Goal: Task Accomplishment & Management: Complete application form

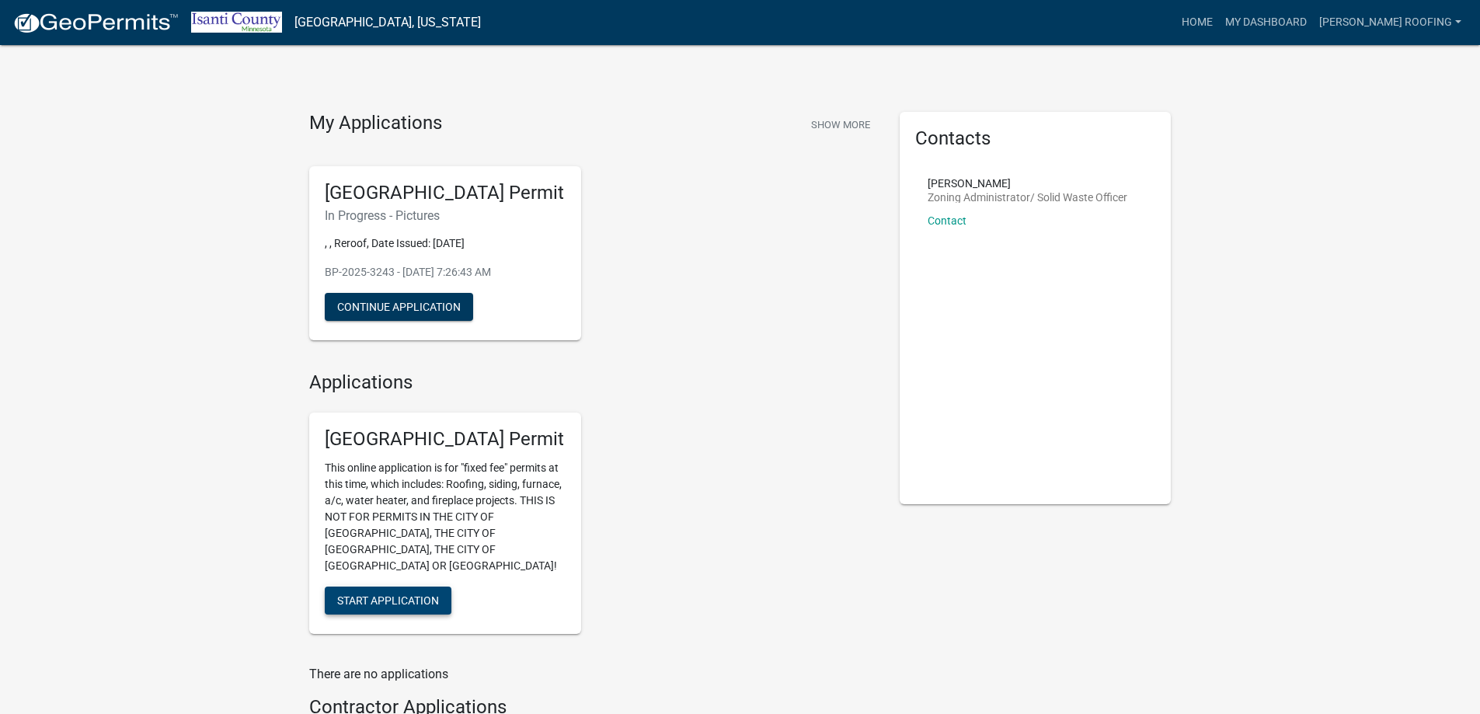
click at [378, 591] on button "Start Application" at bounding box center [388, 600] width 127 height 28
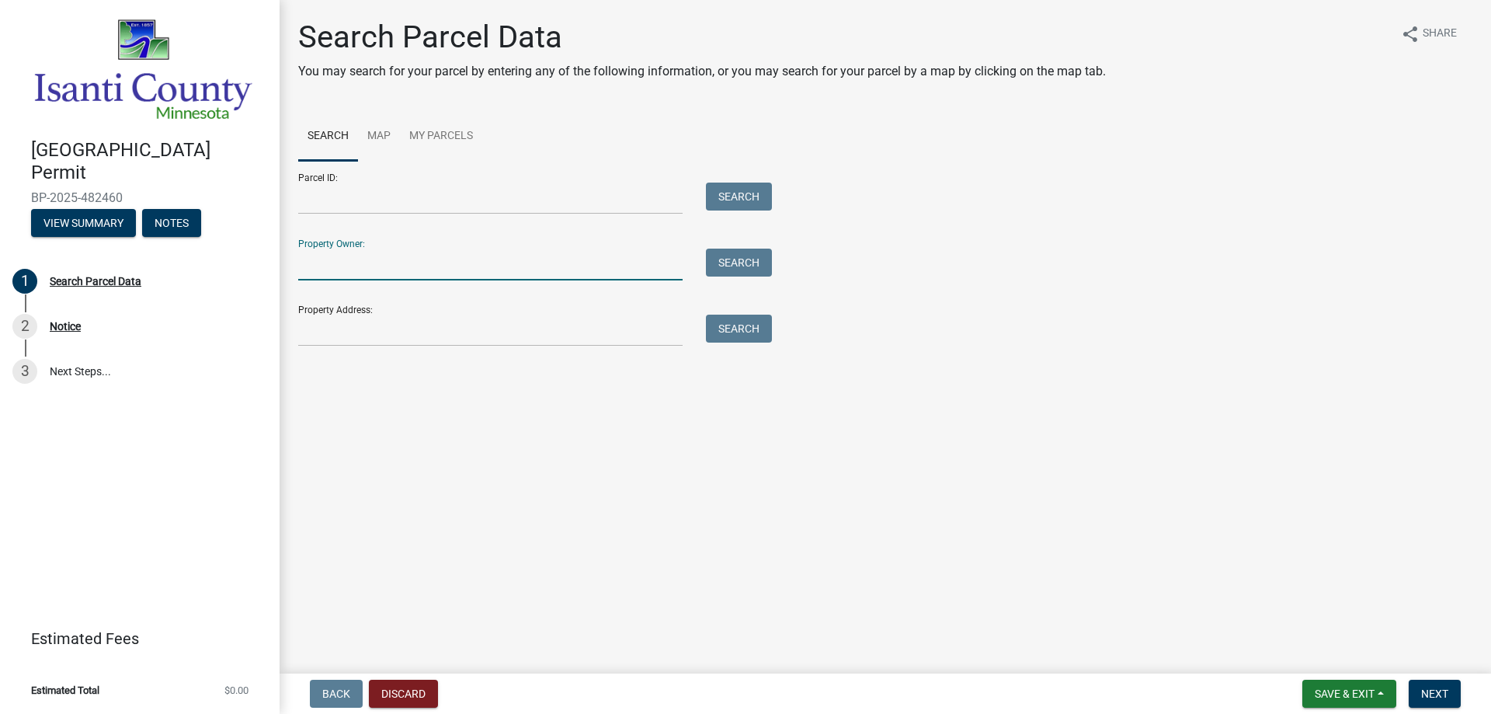
click at [331, 263] on input "Property Owner:" at bounding box center [490, 265] width 385 height 32
type input "[PERSON_NAME]"
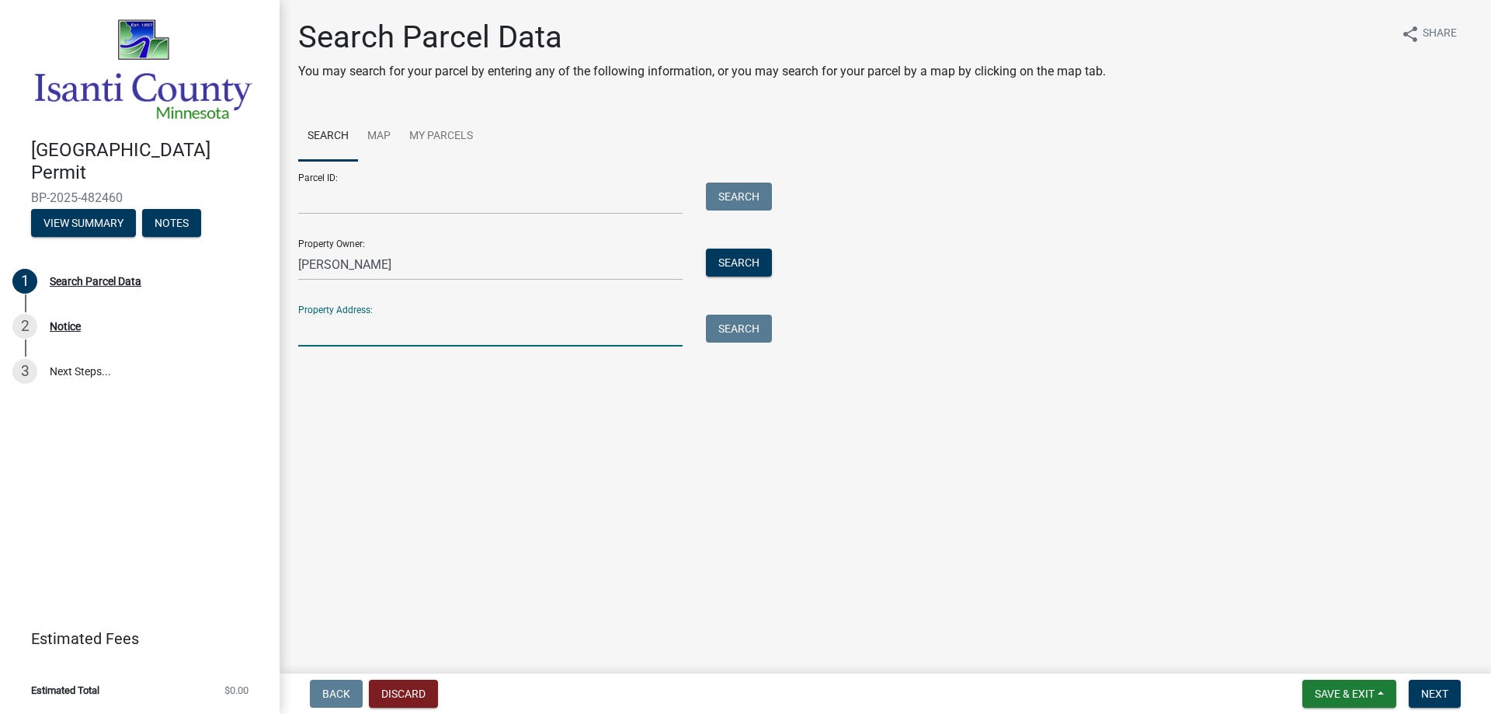
click at [329, 324] on input "Property Address:" at bounding box center [490, 331] width 385 height 32
type input "9"
type input "33518 Xkimo"
click at [750, 326] on button "Search" at bounding box center [739, 329] width 66 height 28
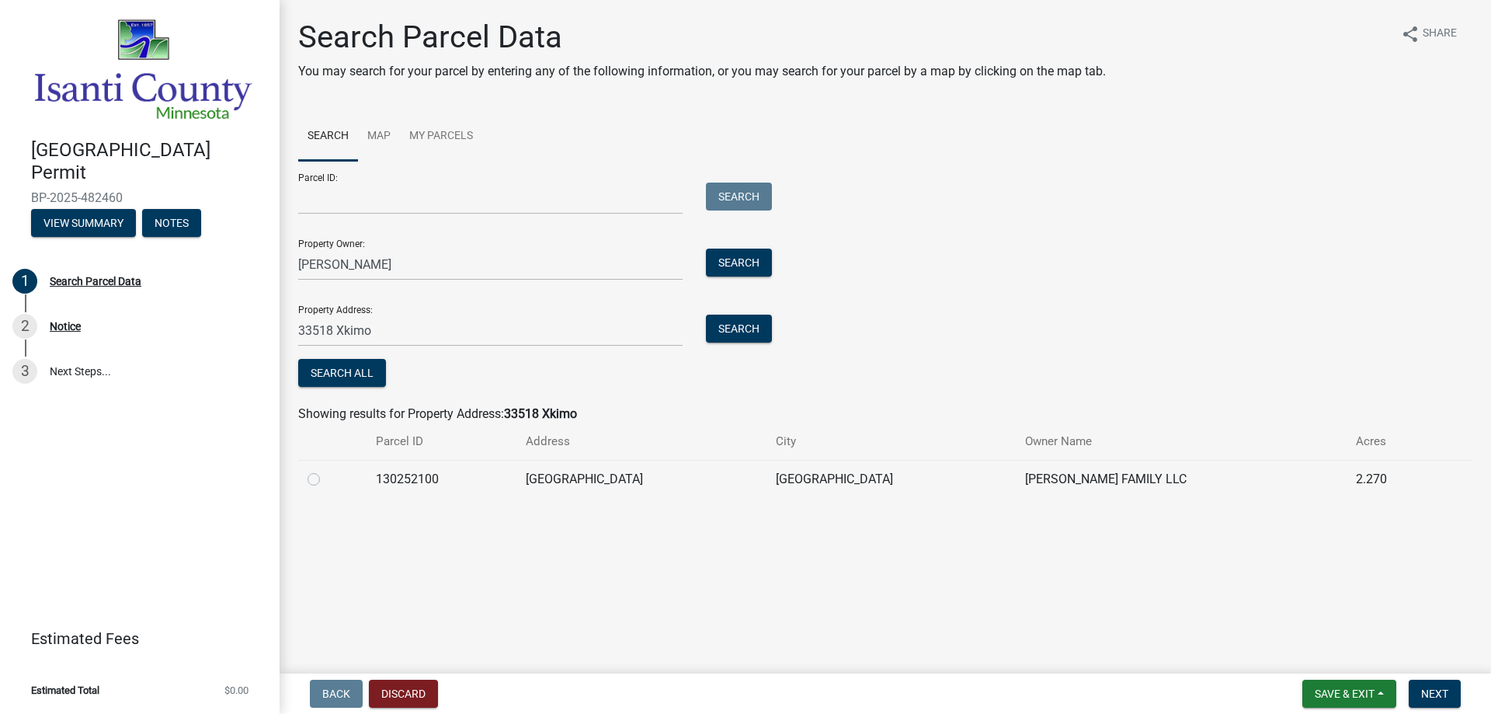
click at [423, 479] on td "130252100" at bounding box center [442, 479] width 150 height 38
click at [1443, 694] on span "Next" at bounding box center [1435, 693] width 27 height 12
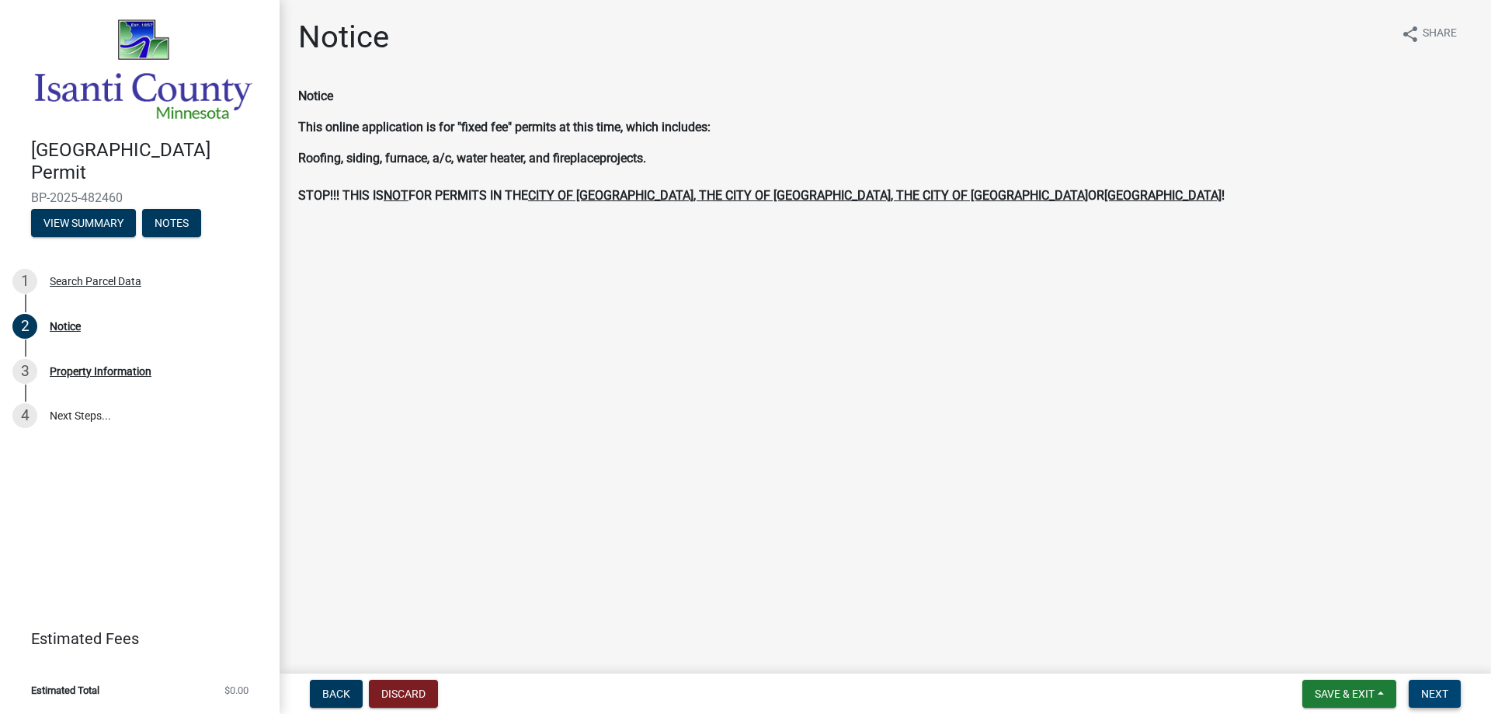
click at [1432, 691] on span "Next" at bounding box center [1435, 693] width 27 height 12
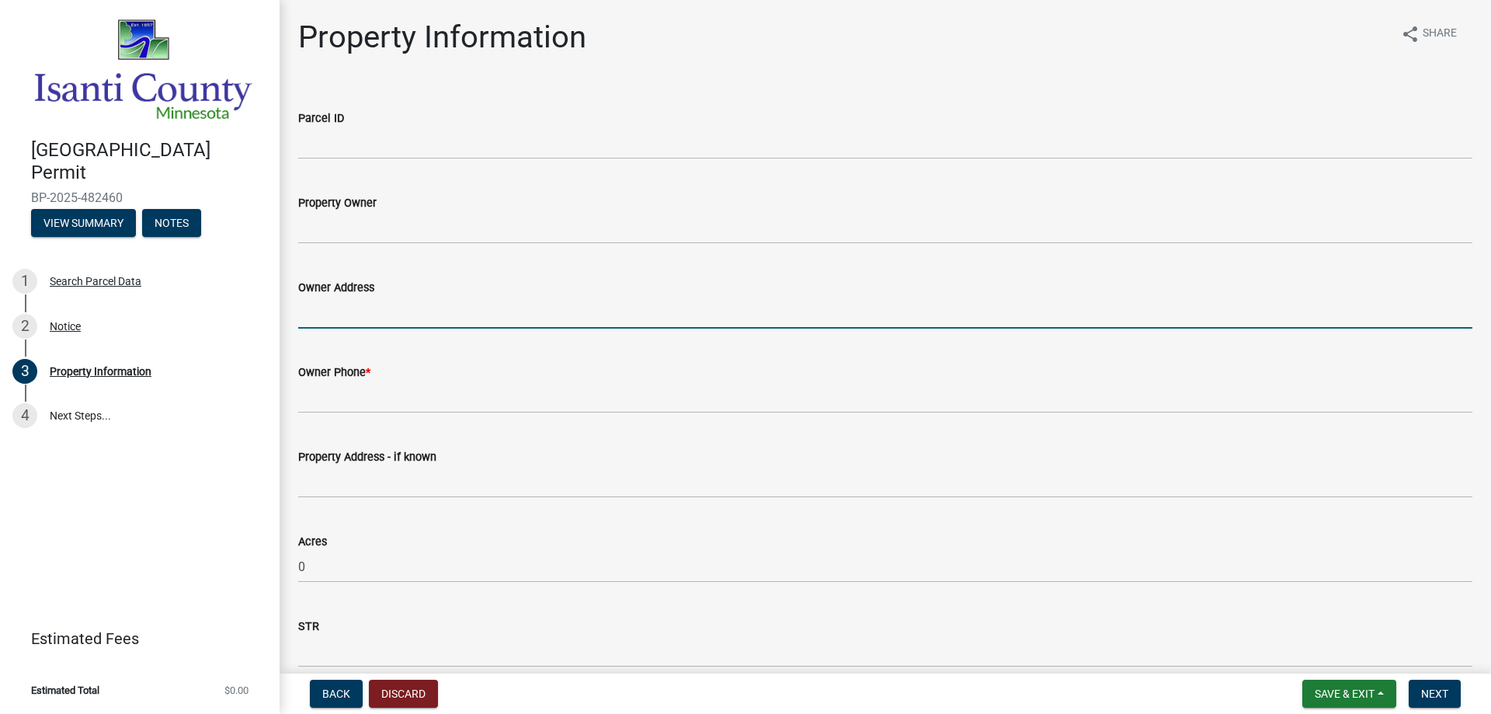
click at [333, 311] on input "Owner Address" at bounding box center [885, 313] width 1175 height 32
type input "33518 Xkimo"
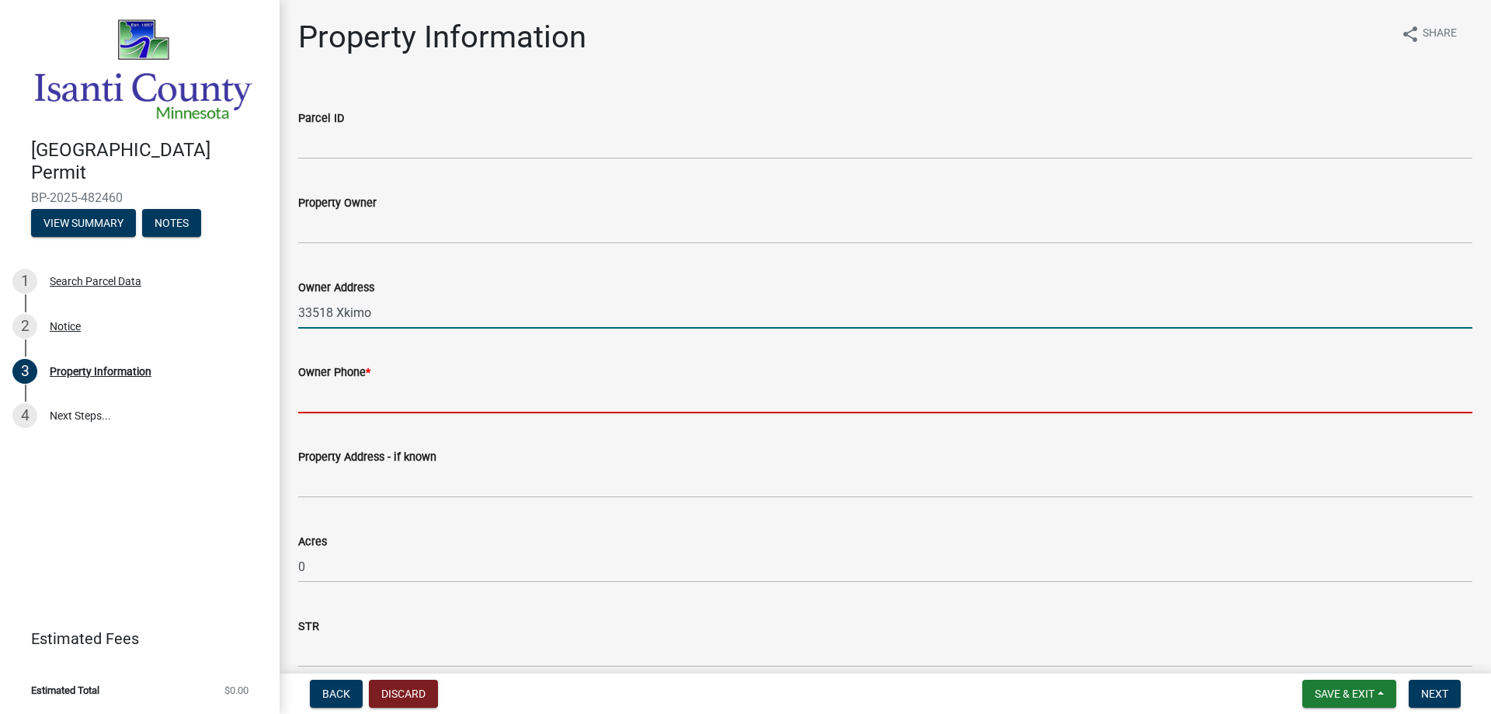
click at [321, 405] on input "Owner Phone *" at bounding box center [885, 397] width 1175 height 32
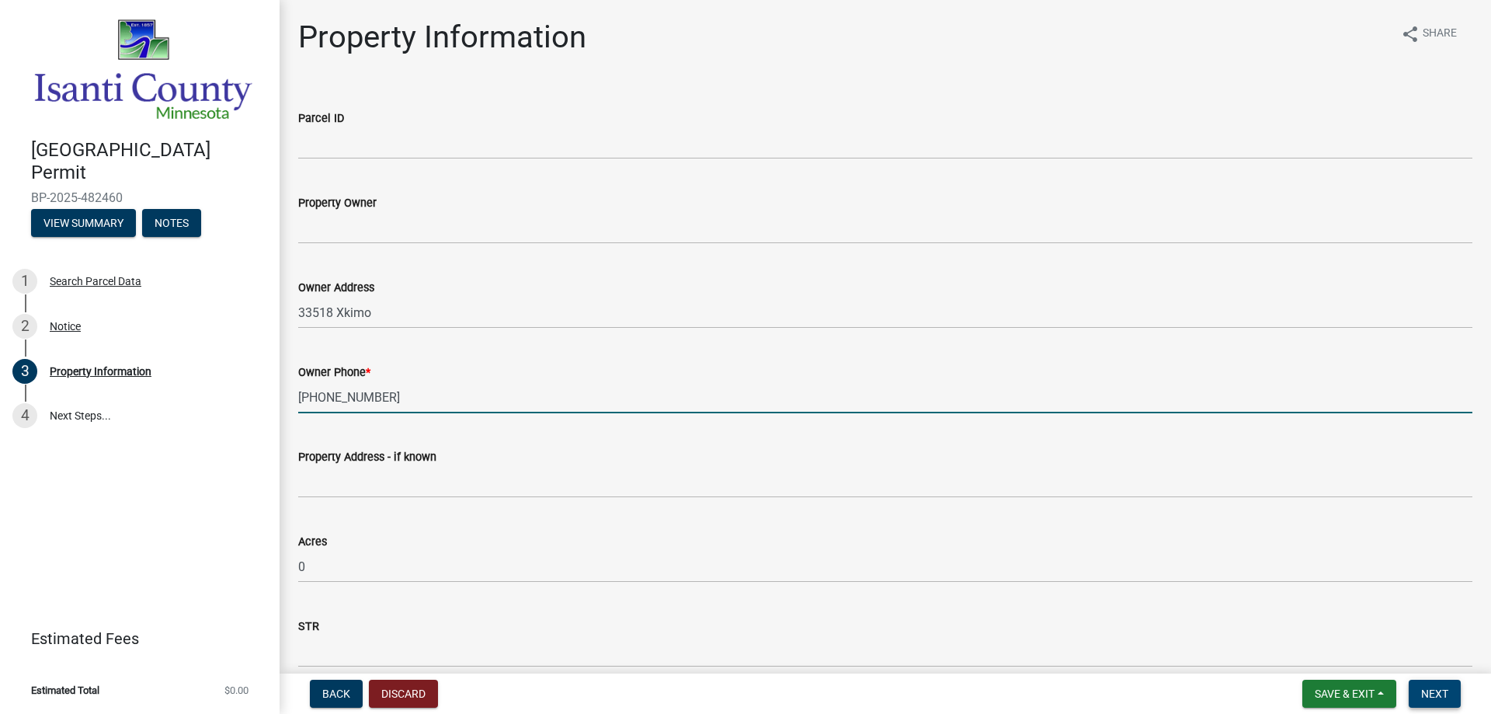
type input "[PHONE_NUMBER]"
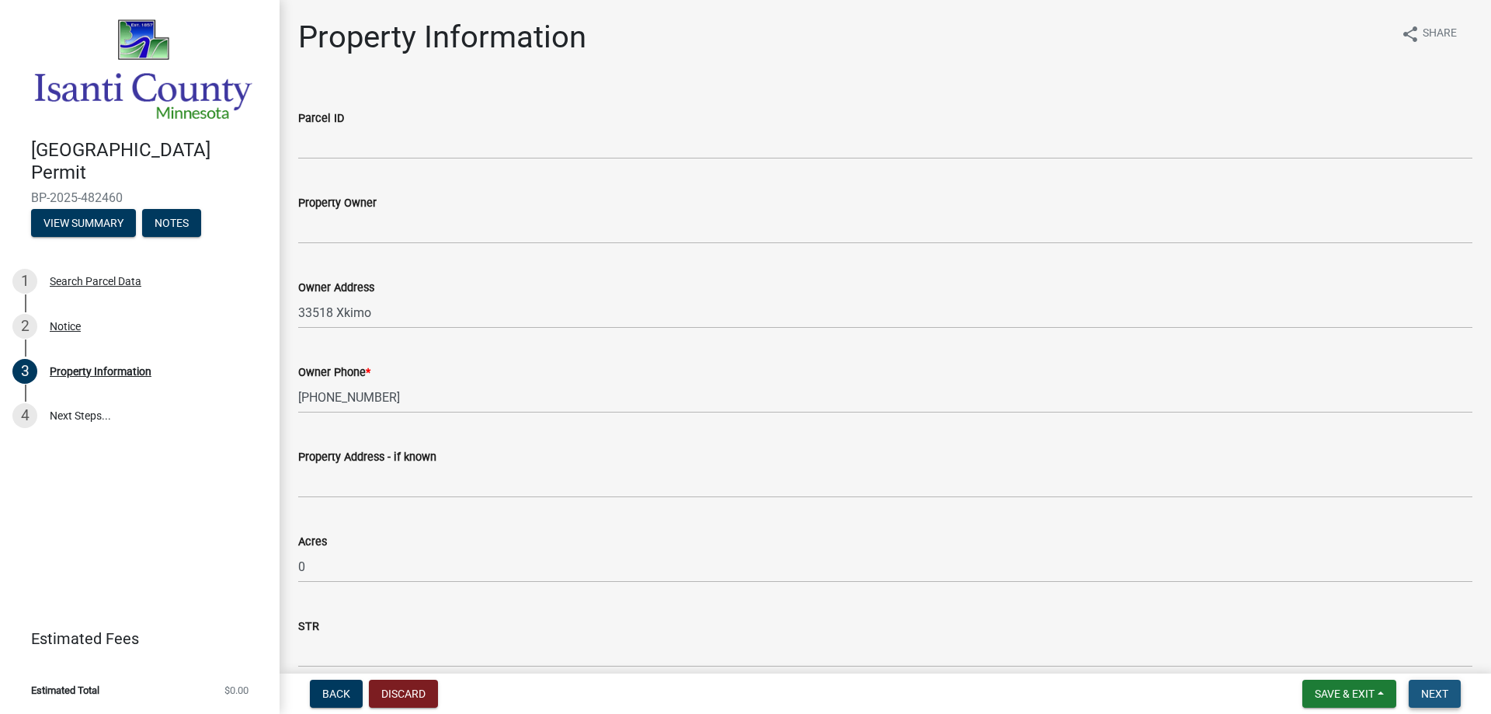
click at [1431, 695] on span "Next" at bounding box center [1435, 693] width 27 height 12
click at [1430, 688] on span "Next" at bounding box center [1435, 693] width 27 height 12
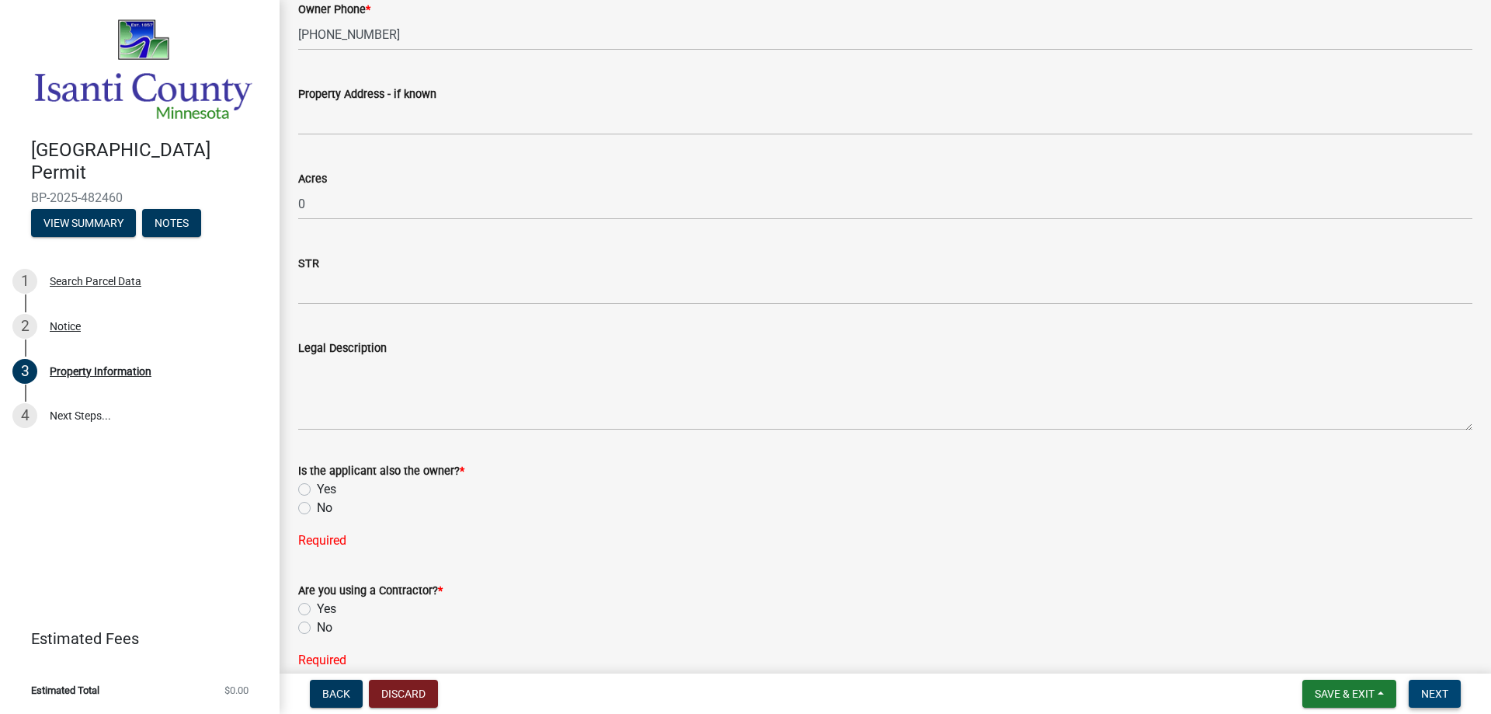
scroll to position [388, 0]
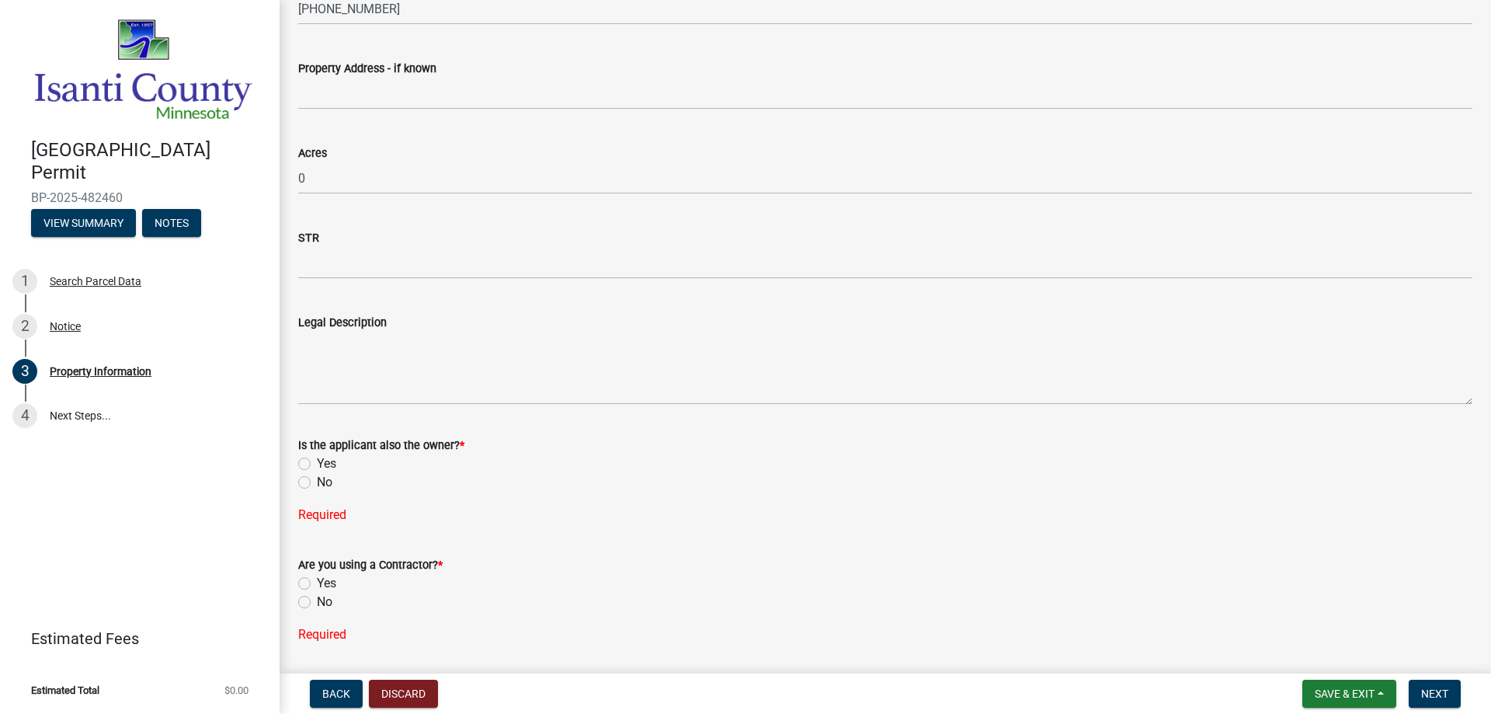
click at [317, 485] on label "No" at bounding box center [325, 482] width 16 height 19
click at [317, 483] on input "No" at bounding box center [322, 478] width 10 height 10
radio input "true"
click at [317, 552] on label "Yes" at bounding box center [326, 552] width 19 height 19
click at [317, 552] on input "Yes" at bounding box center [322, 548] width 10 height 10
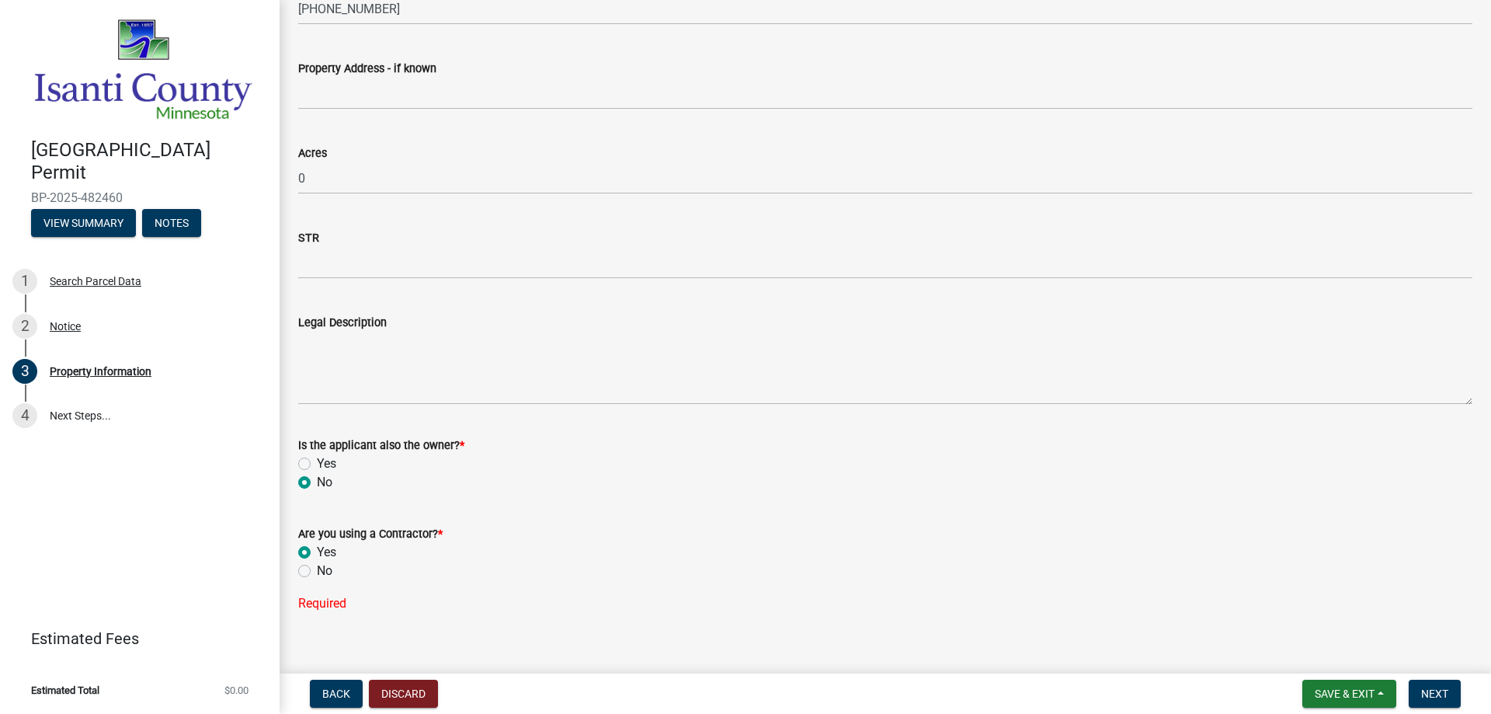
radio input "true"
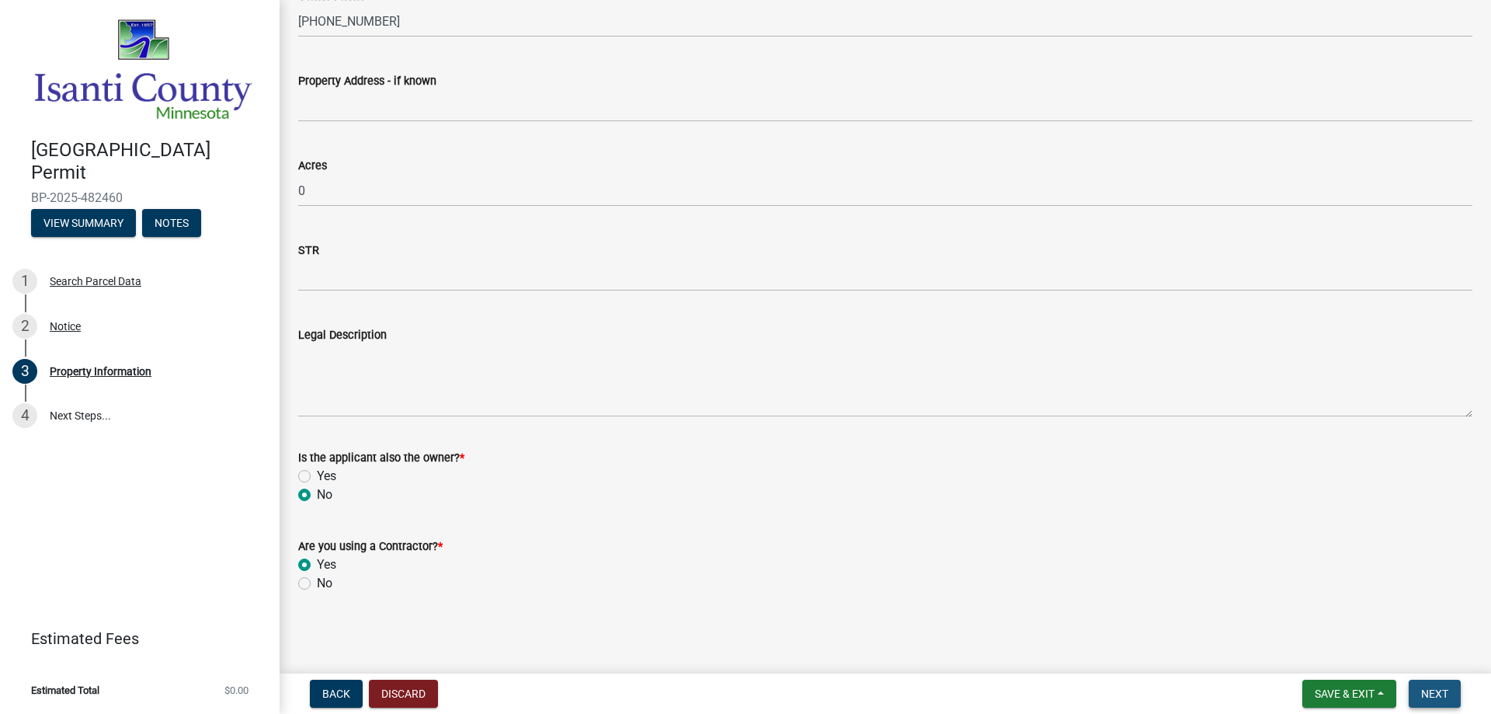
click at [1440, 691] on span "Next" at bounding box center [1435, 693] width 27 height 12
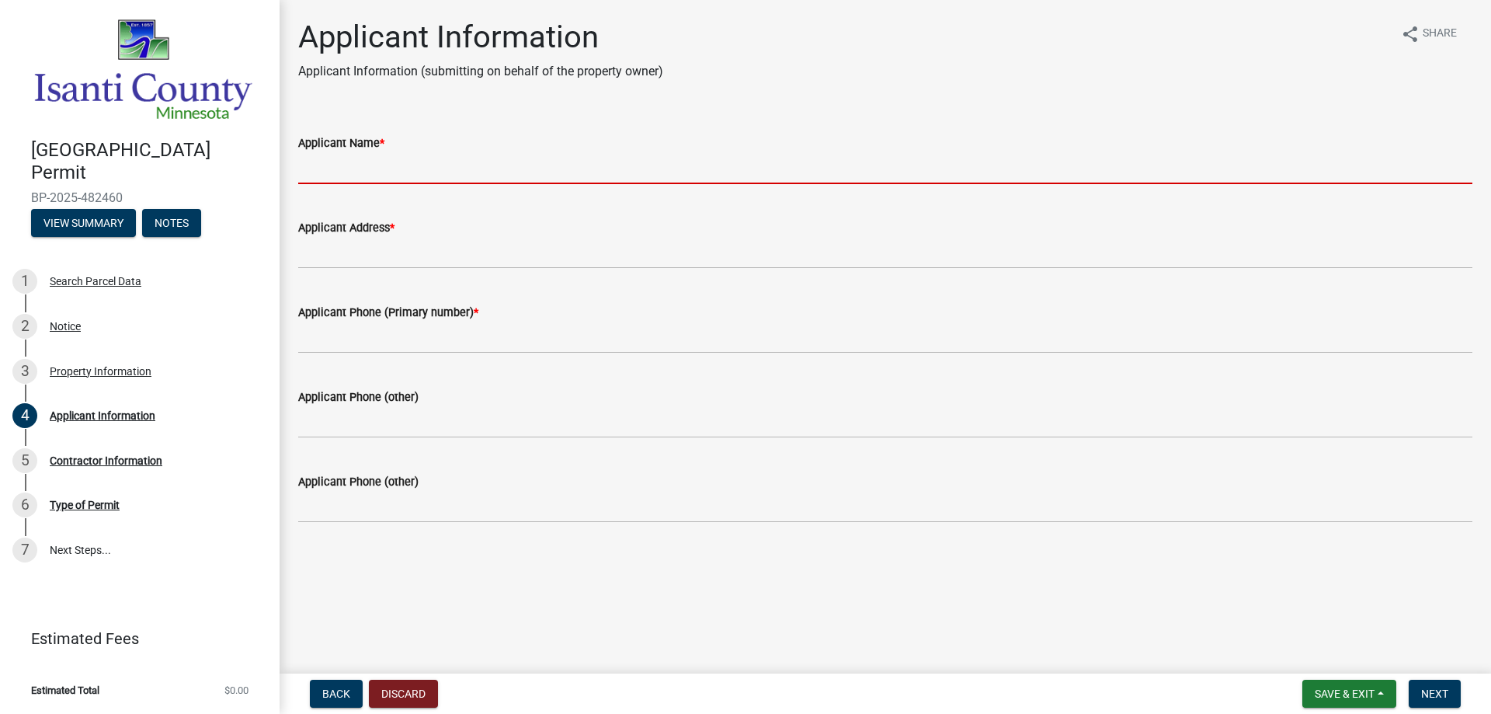
click at [368, 156] on input "Applicant Name *" at bounding box center [885, 168] width 1175 height 32
type input "[PERSON_NAME]"
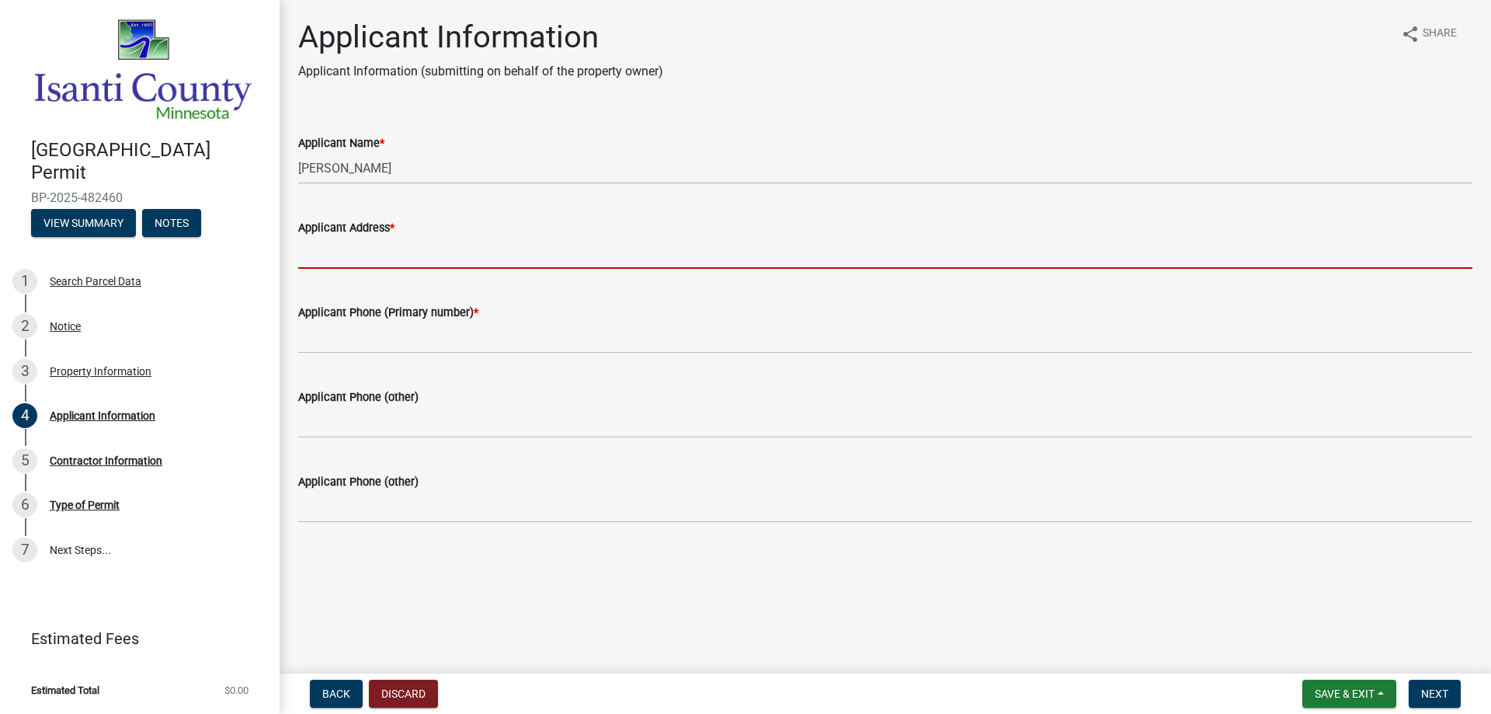
click at [323, 263] on input "Applicant Address *" at bounding box center [885, 253] width 1175 height 32
click at [319, 259] on input "Applicant Address *" at bounding box center [885, 253] width 1175 height 32
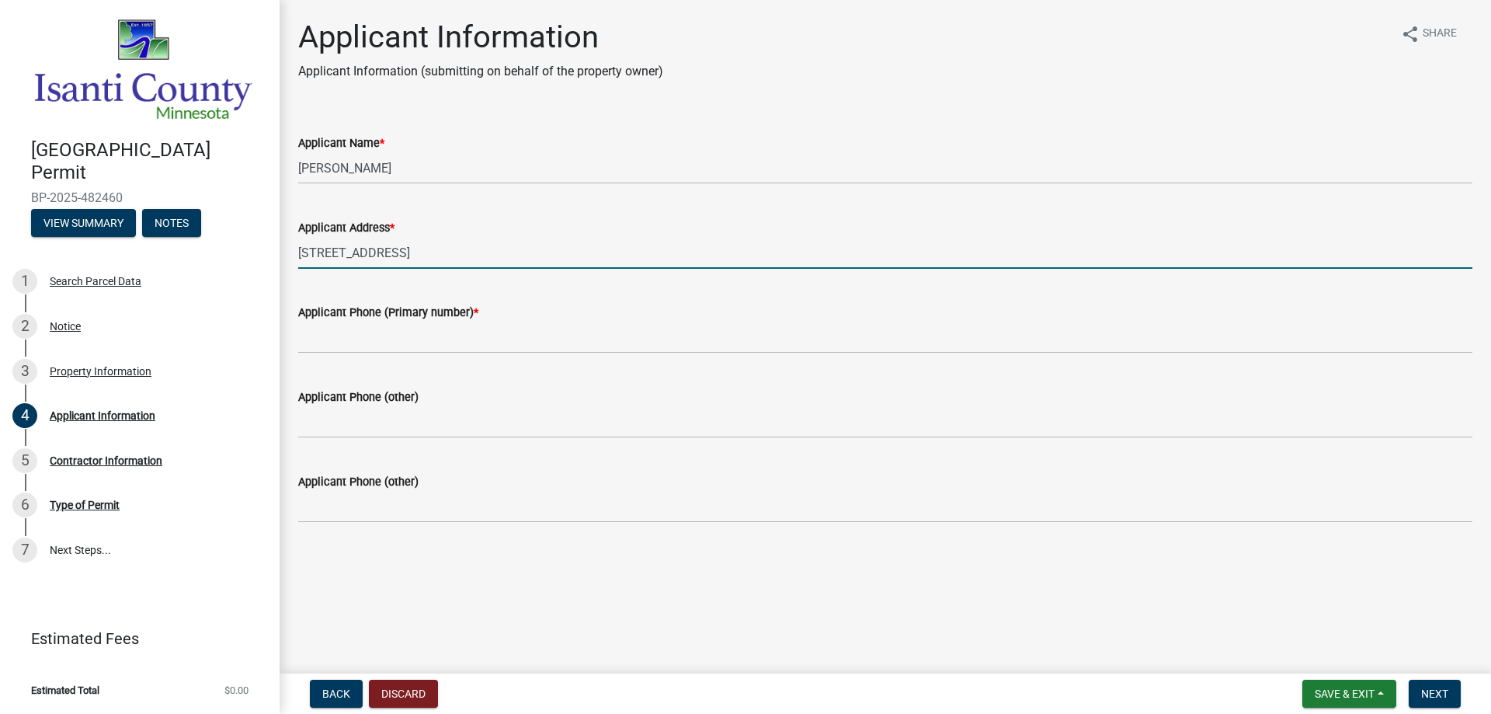
type input "[STREET_ADDRESS]"
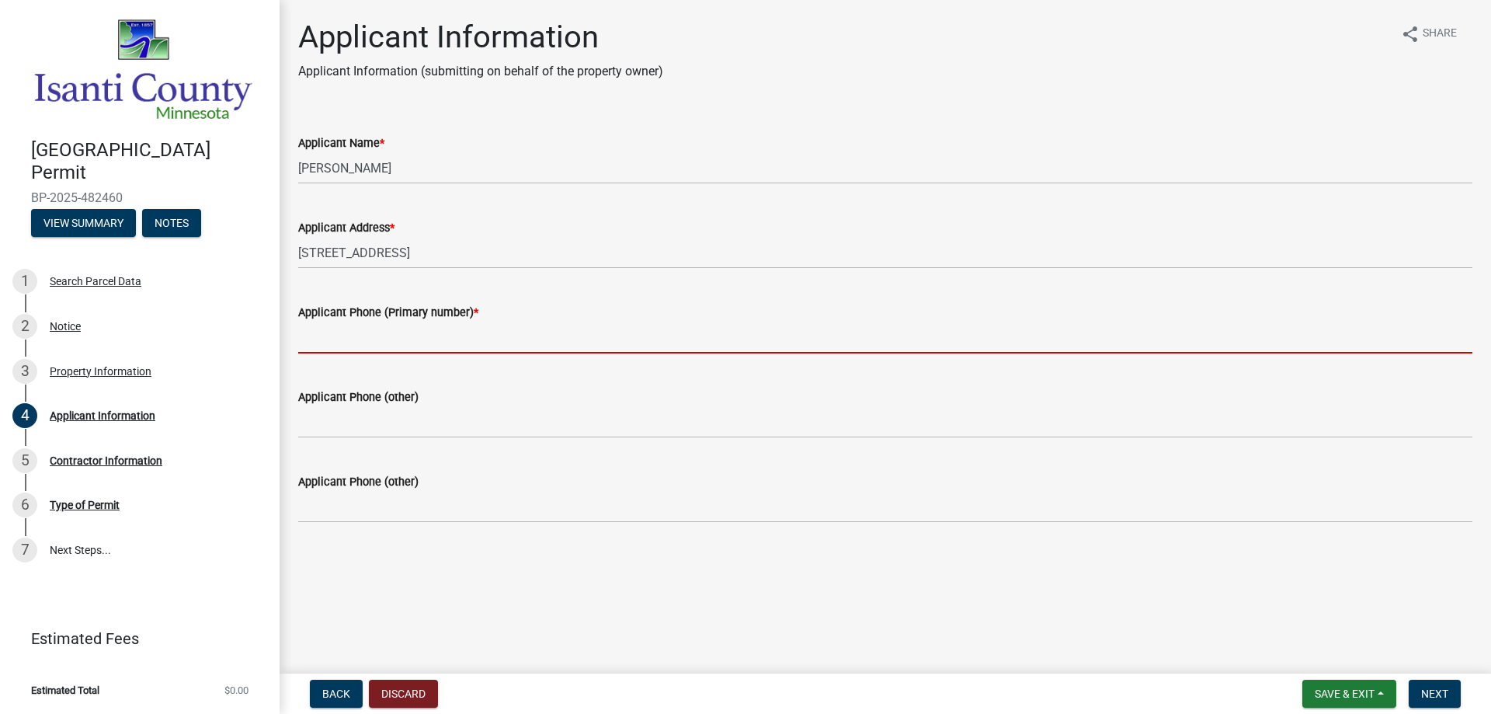
click at [313, 337] on input "Applicant Phone (Primary number) *" at bounding box center [885, 338] width 1175 height 32
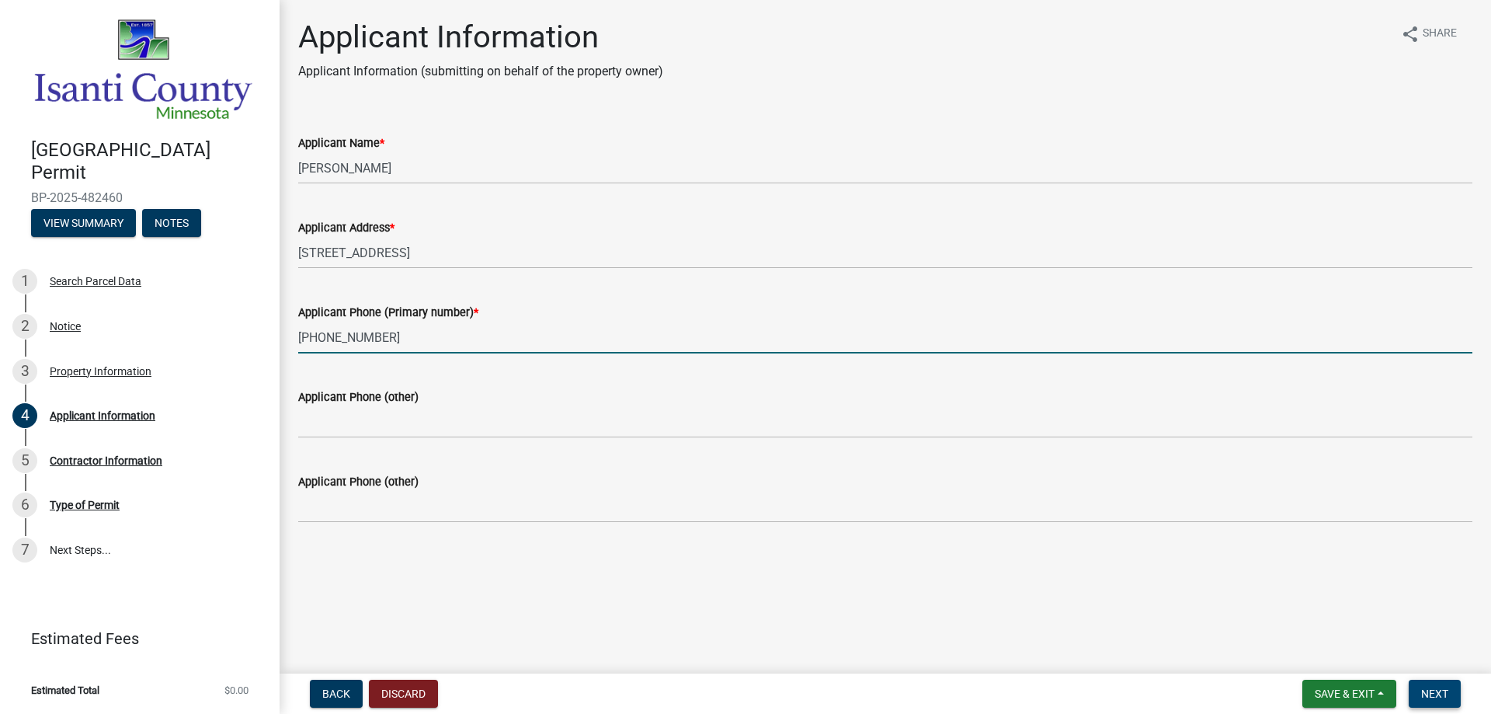
type input "[PHONE_NUMBER]"
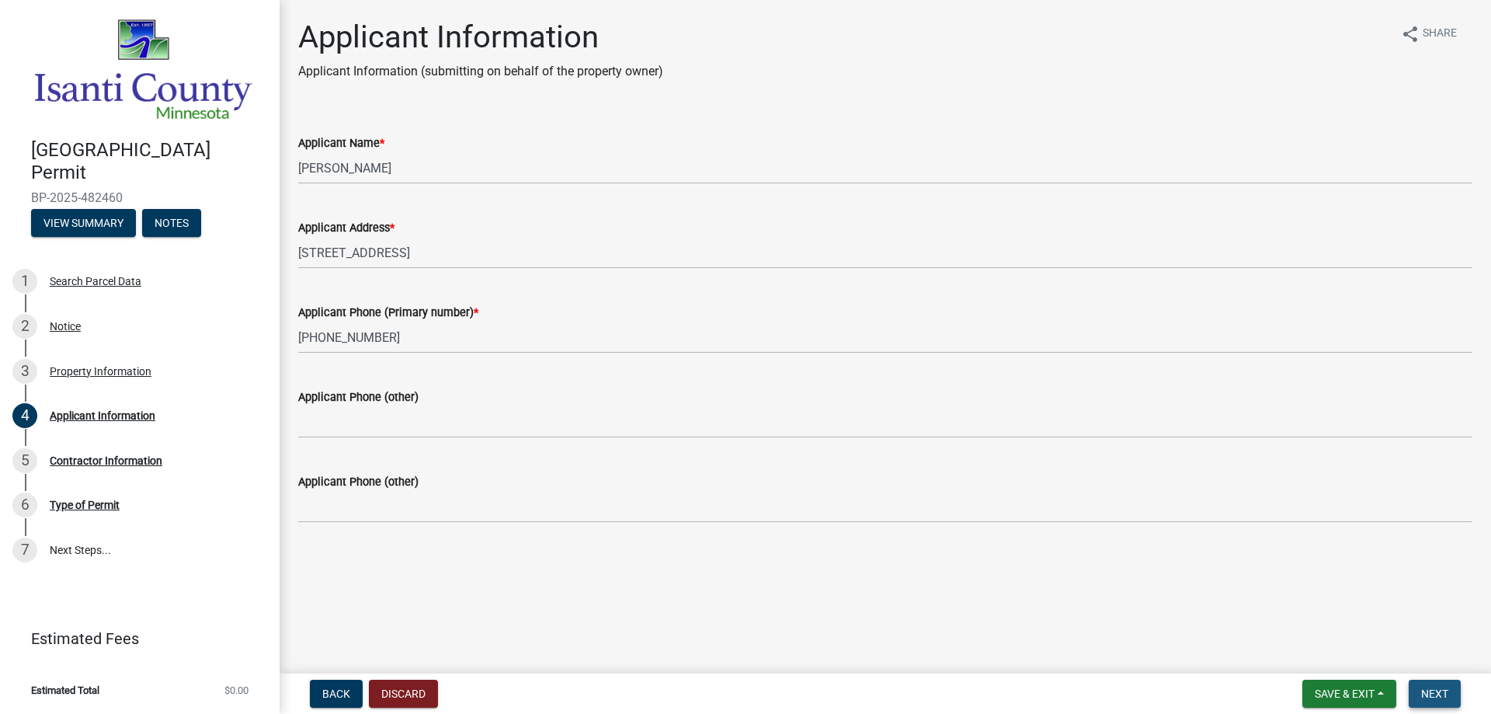
click at [1427, 694] on span "Next" at bounding box center [1435, 693] width 27 height 12
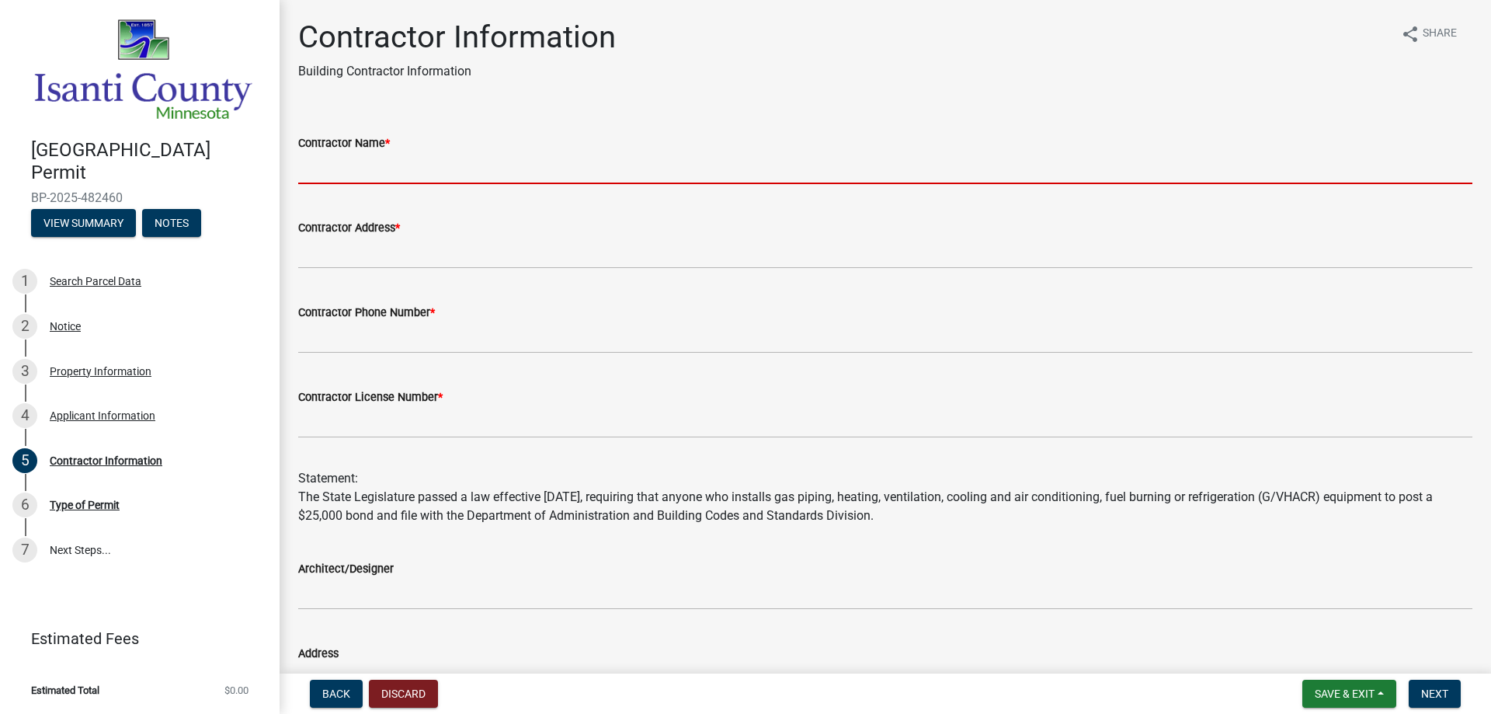
click at [353, 172] on input "Contractor Name *" at bounding box center [885, 168] width 1175 height 32
type input "[PERSON_NAME] Roofing, LLC"
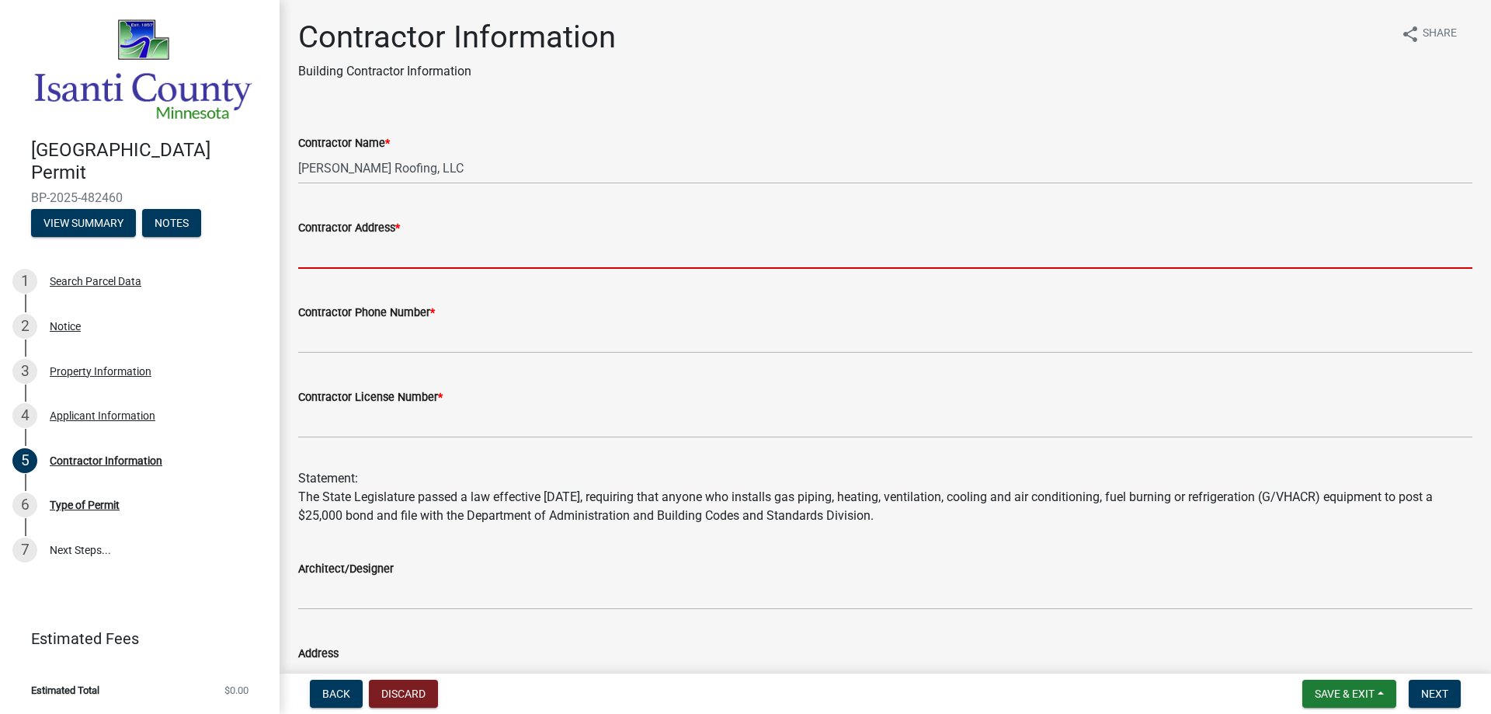
click at [358, 250] on input "Contractor Address *" at bounding box center [885, 253] width 1175 height 32
type input "[STREET_ADDRESS]"
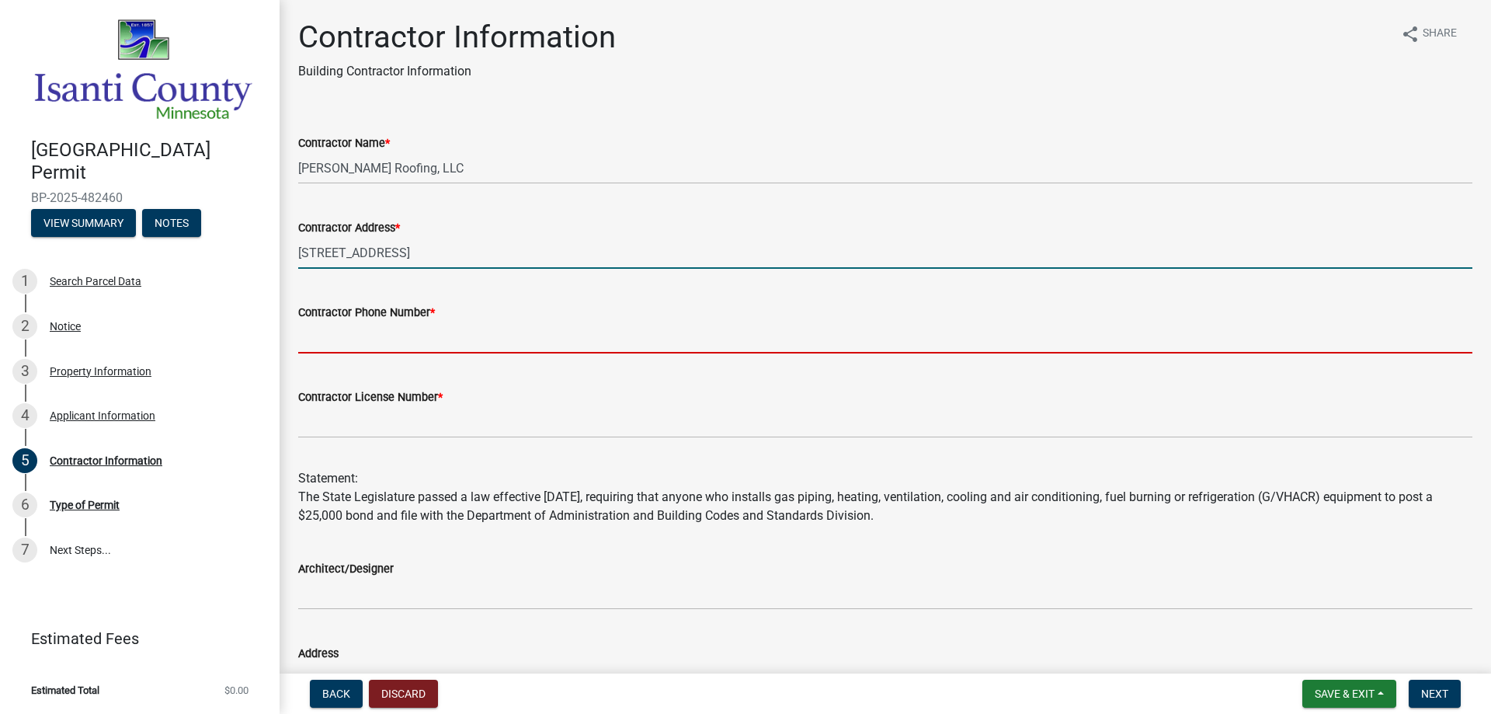
type input "6125322459"
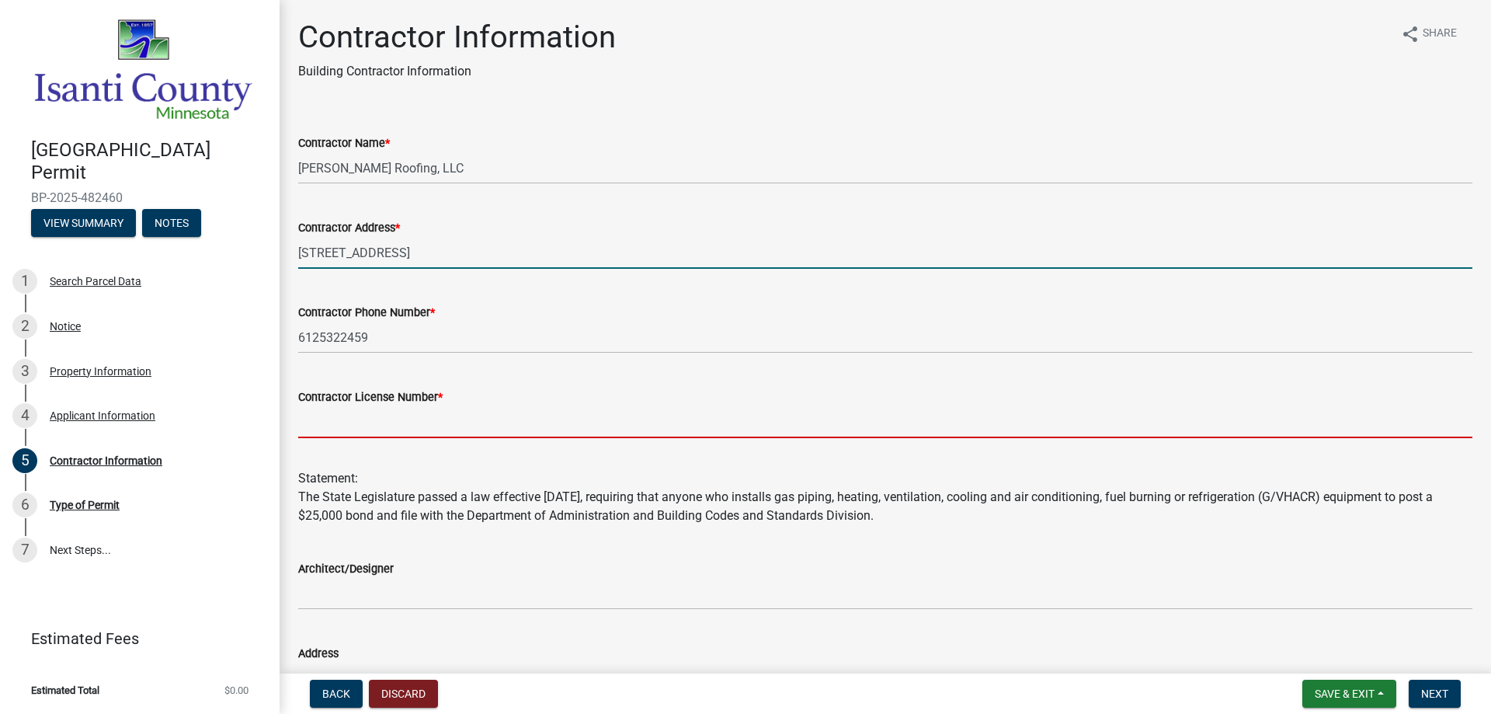
click at [331, 426] on input "Contractor License Number *" at bounding box center [885, 422] width 1175 height 32
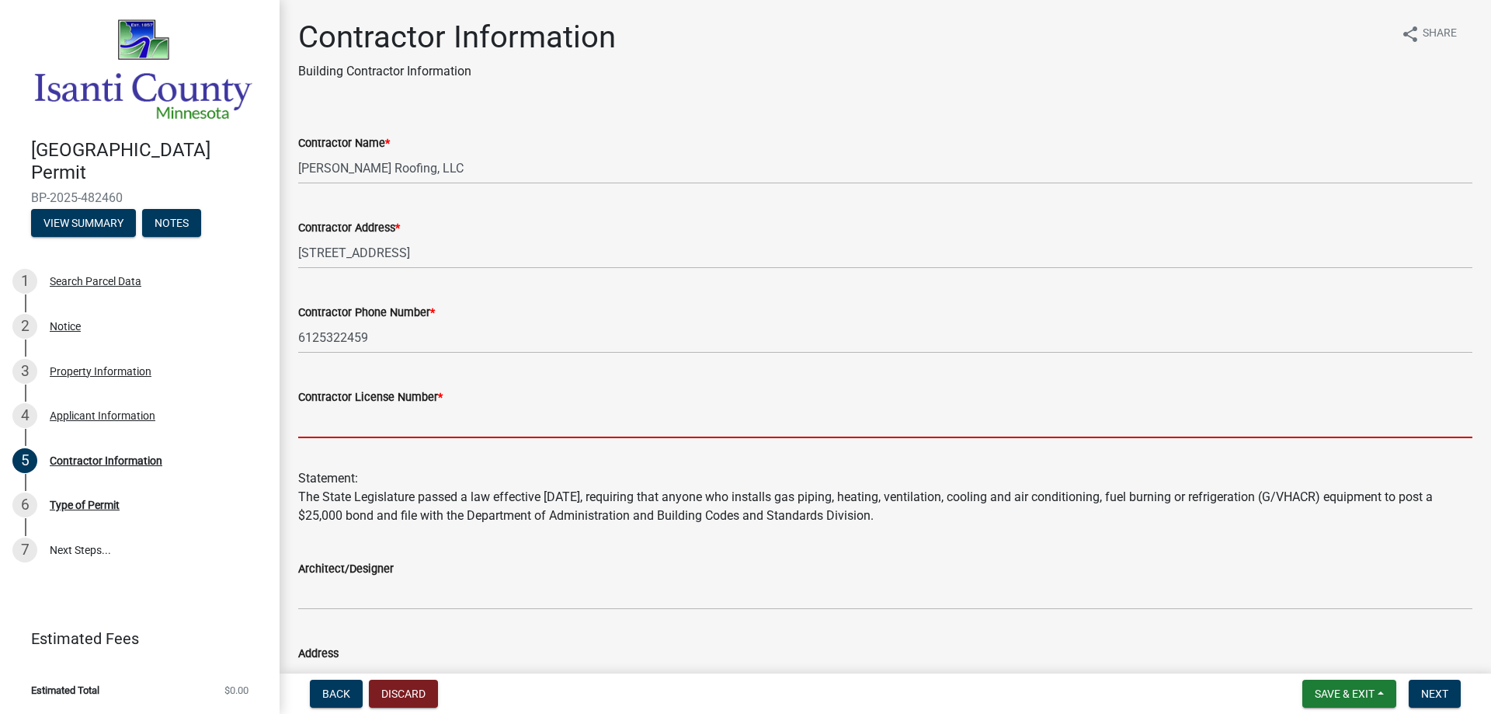
type input "RR638824"
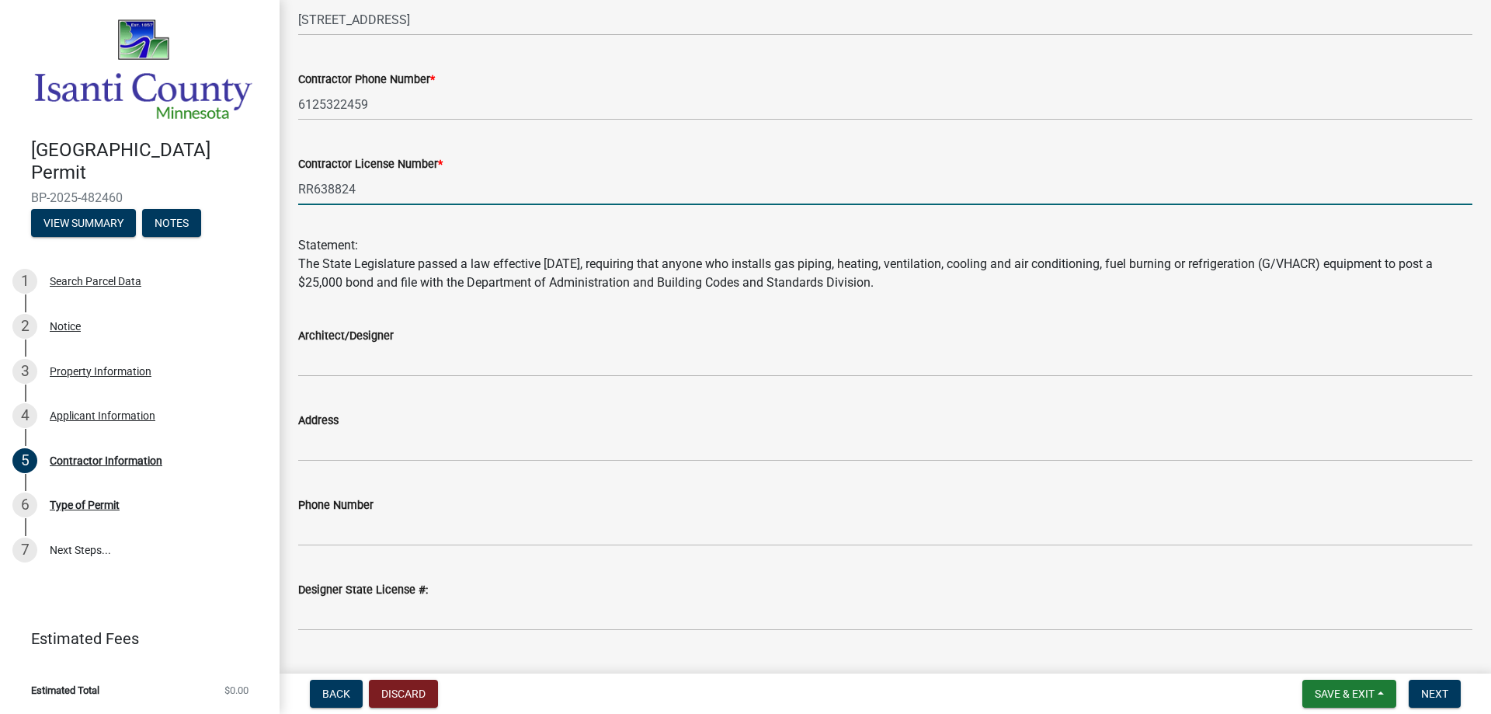
scroll to position [270, 0]
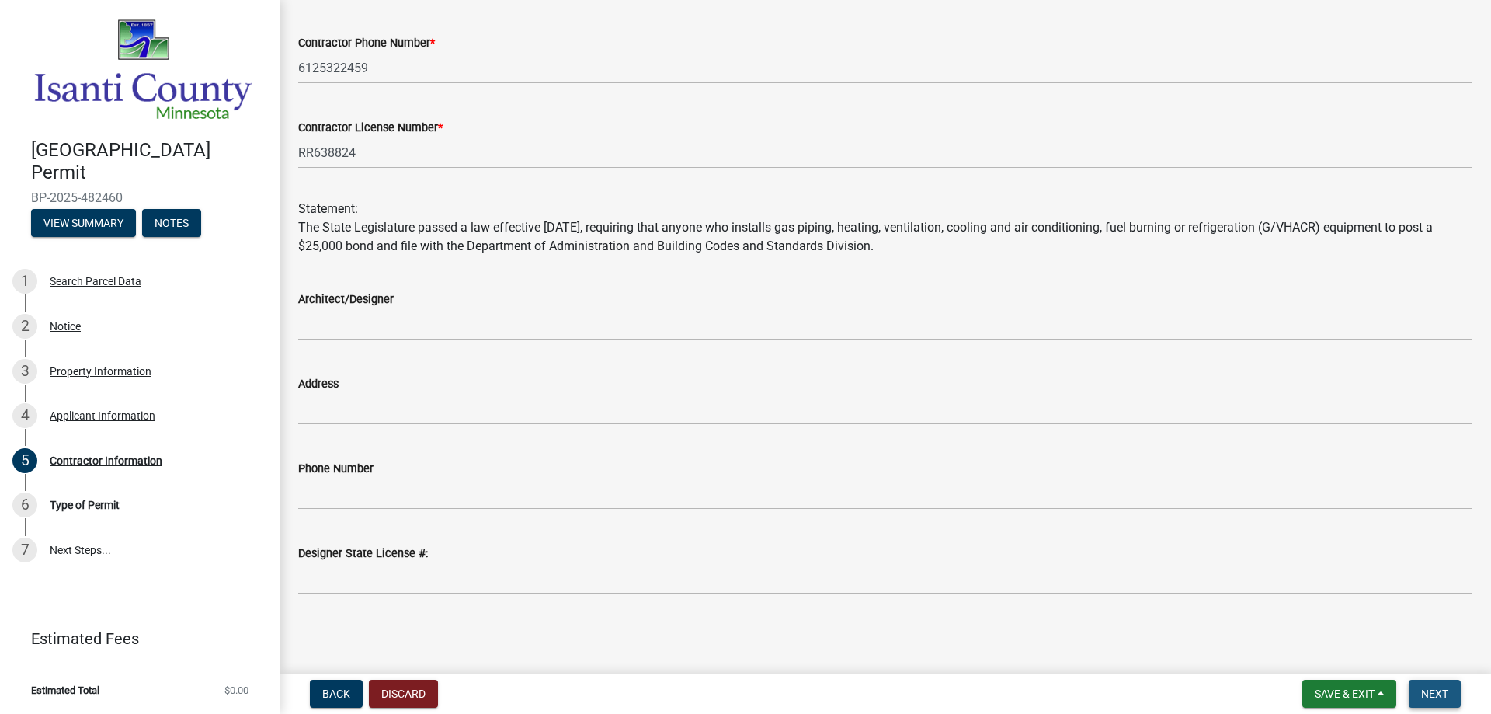
click at [1430, 691] on span "Next" at bounding box center [1435, 693] width 27 height 12
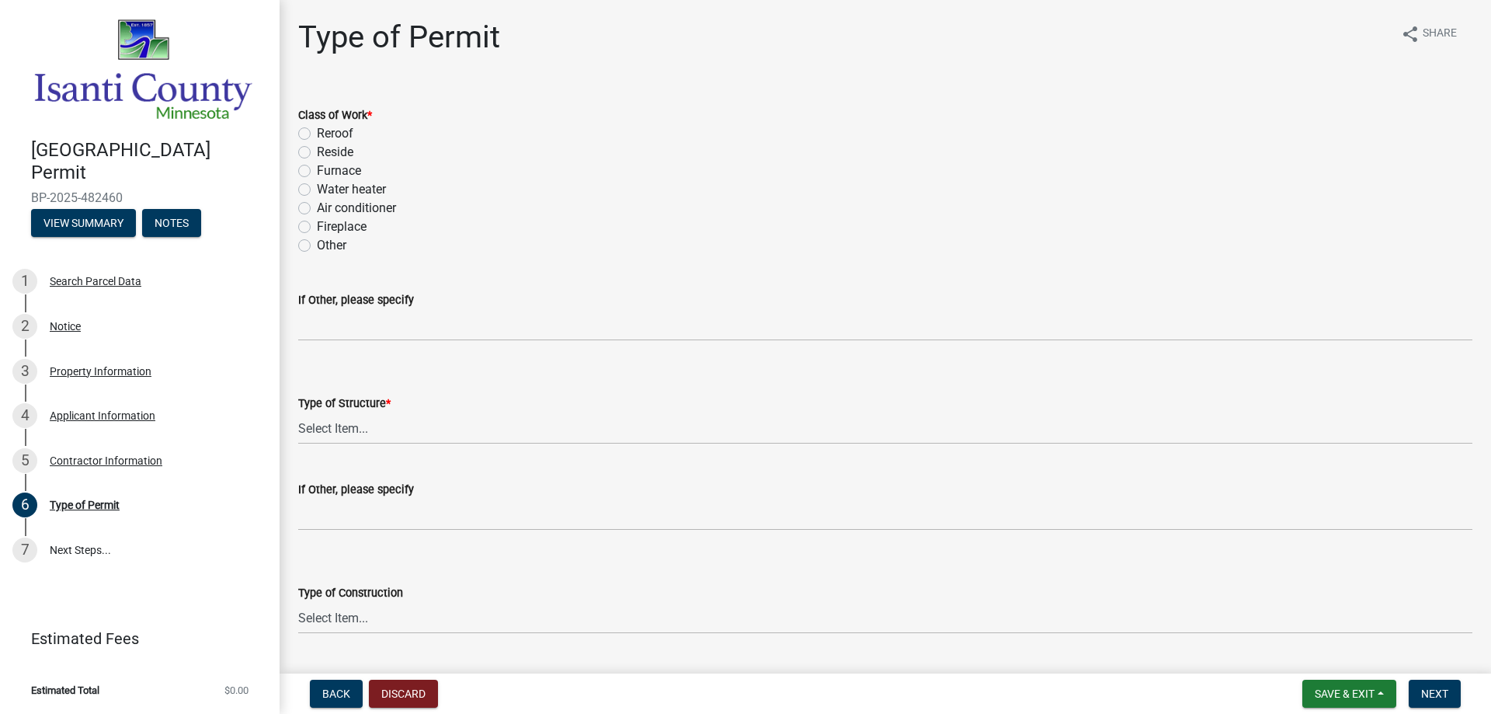
click at [317, 135] on label "Reroof" at bounding box center [335, 133] width 37 height 19
click at [317, 134] on input "Reroof" at bounding box center [322, 129] width 10 height 10
radio input "true"
click at [318, 432] on select "Select Item... Accessory Commercial Single Family Agricultural Other N/A" at bounding box center [885, 428] width 1175 height 32
click at [298, 412] on select "Select Item... Accessory Commercial Single Family Agricultural Other N/A" at bounding box center [885, 428] width 1175 height 32
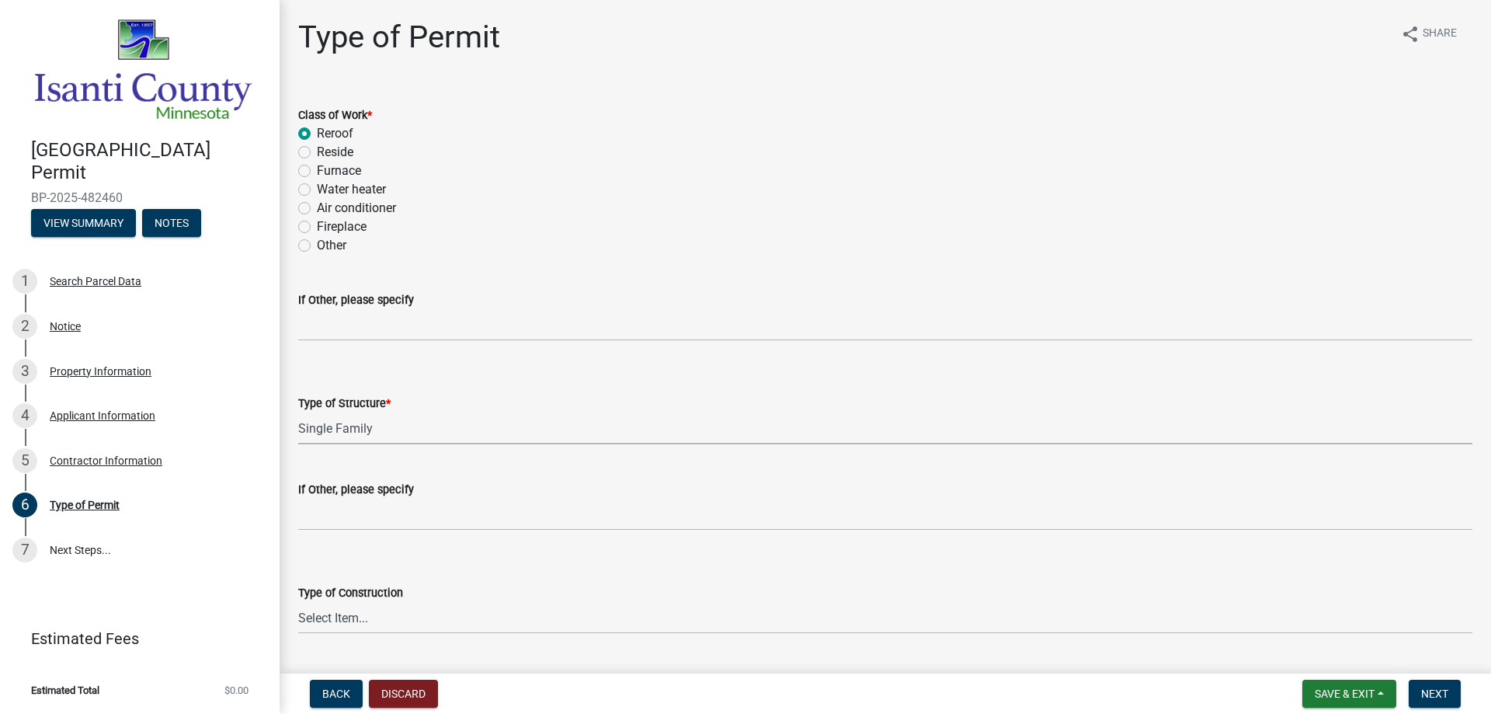
select select "eb4da8a3-282e-4d3e-a231-485219132635"
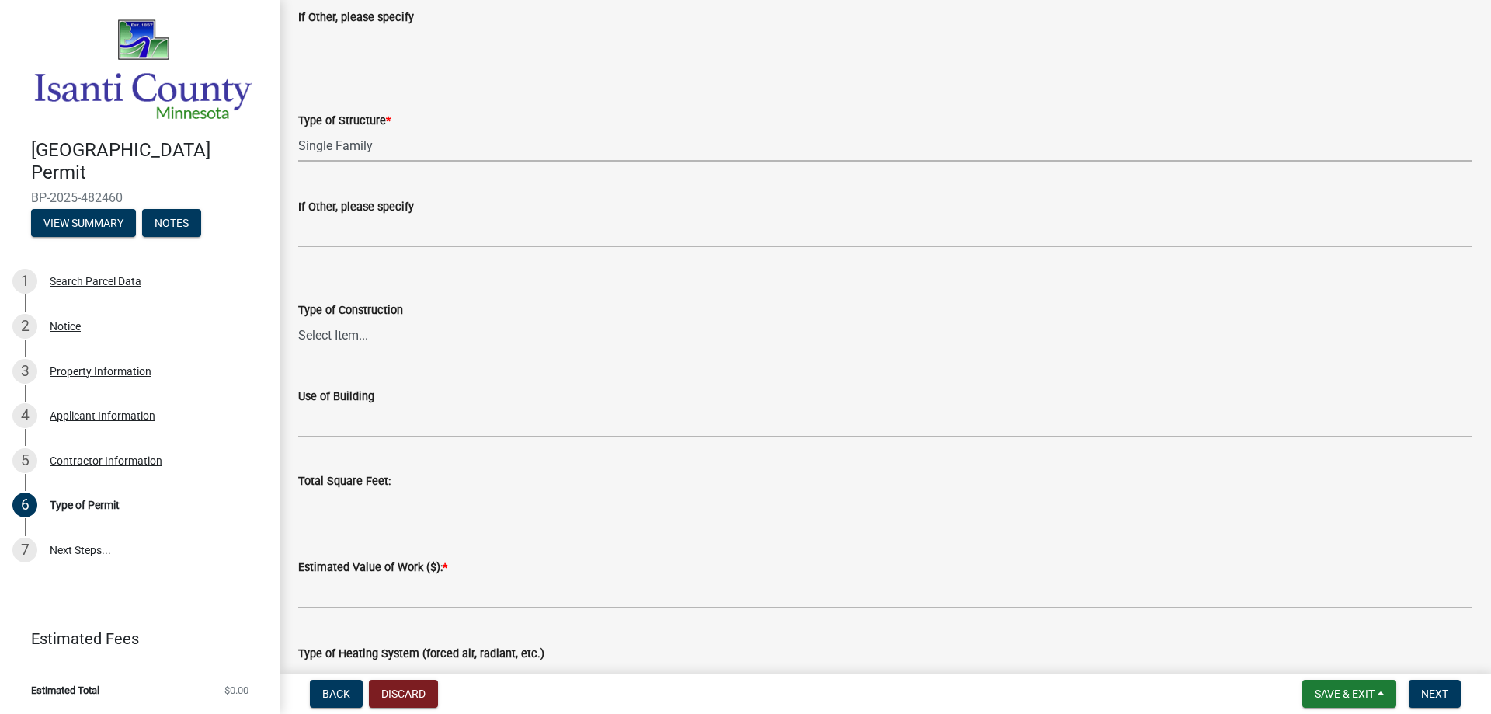
scroll to position [311, 0]
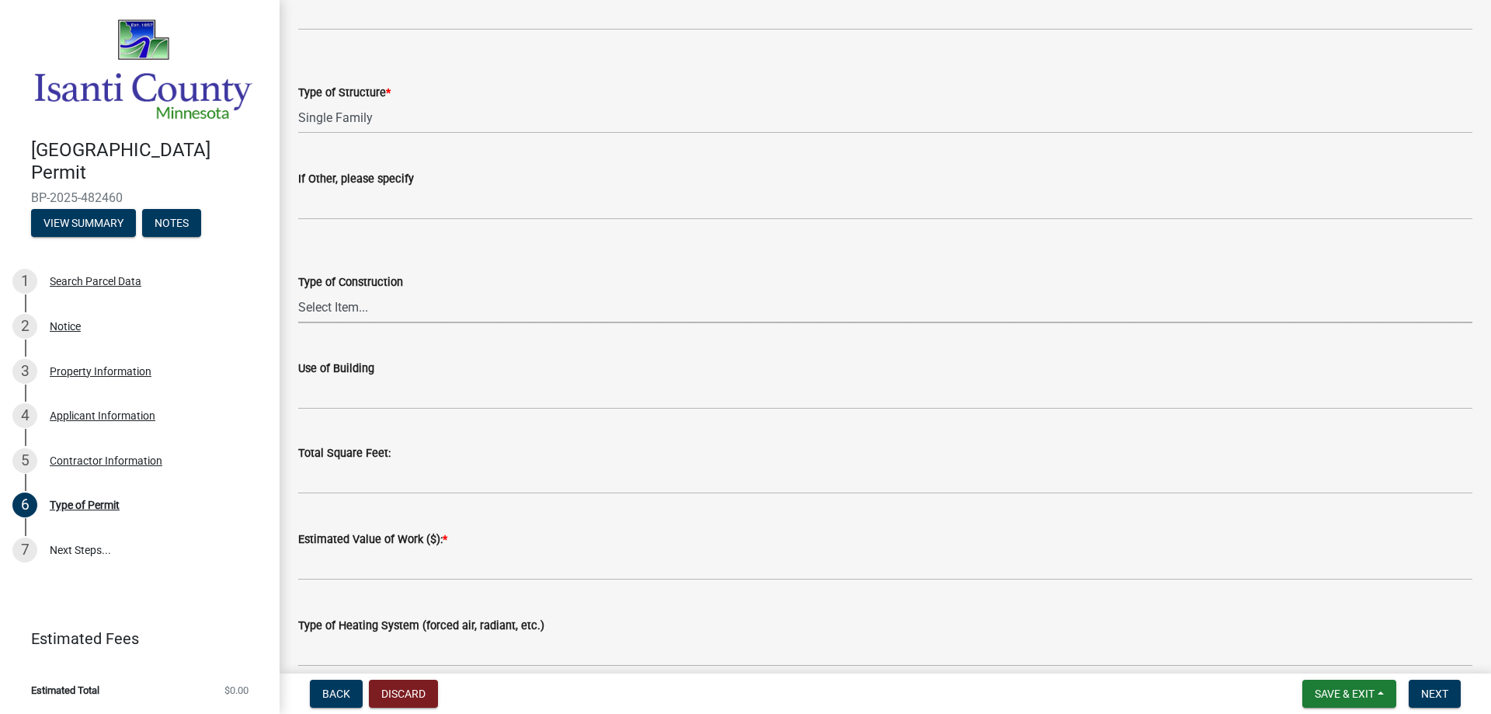
click at [322, 301] on select "Select Item... Wood Frame Masonry Metal Manufactured Modular Other" at bounding box center [885, 307] width 1175 height 32
click at [298, 291] on select "Select Item... Wood Frame Masonry Metal Manufactured Modular Other" at bounding box center [885, 307] width 1175 height 32
select select "0ece82dd-c883-4950-aa67-9a99a4f1235b"
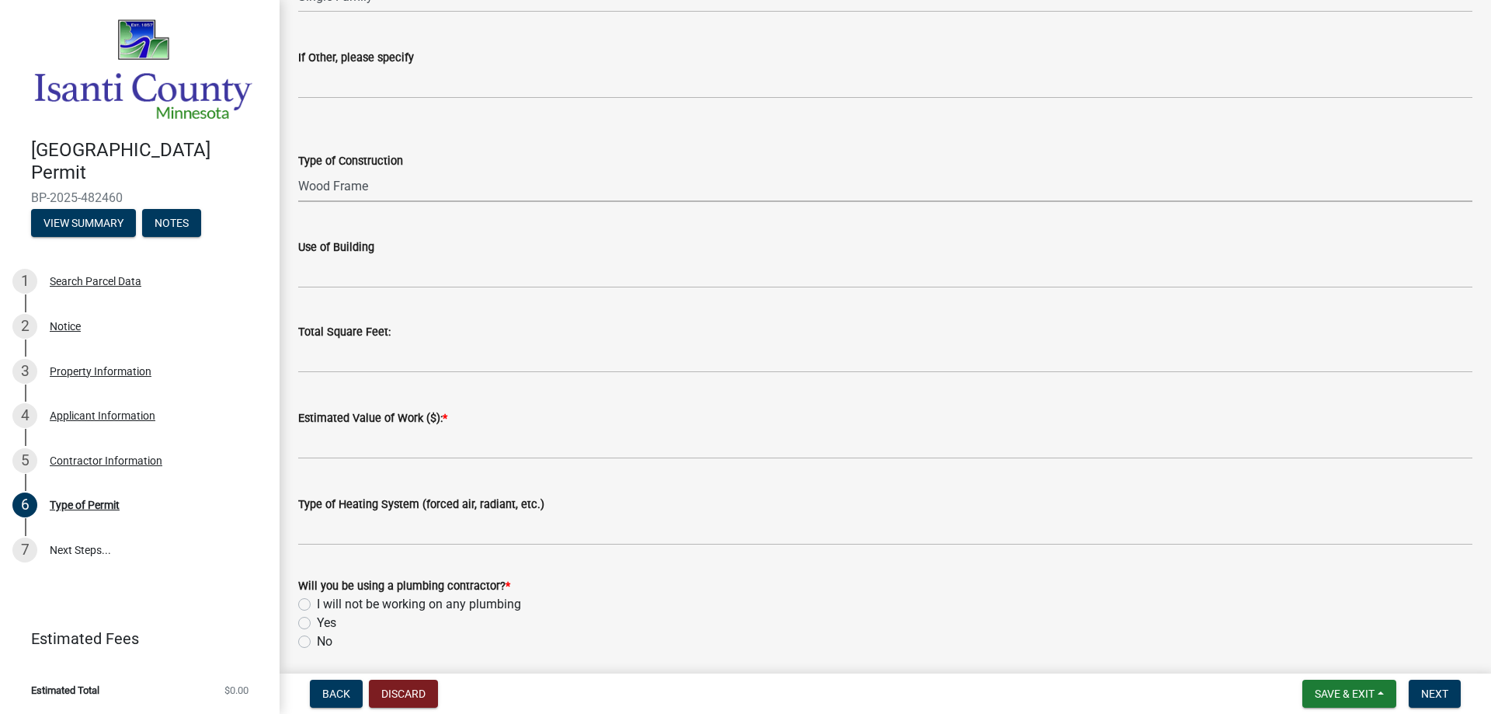
scroll to position [466, 0]
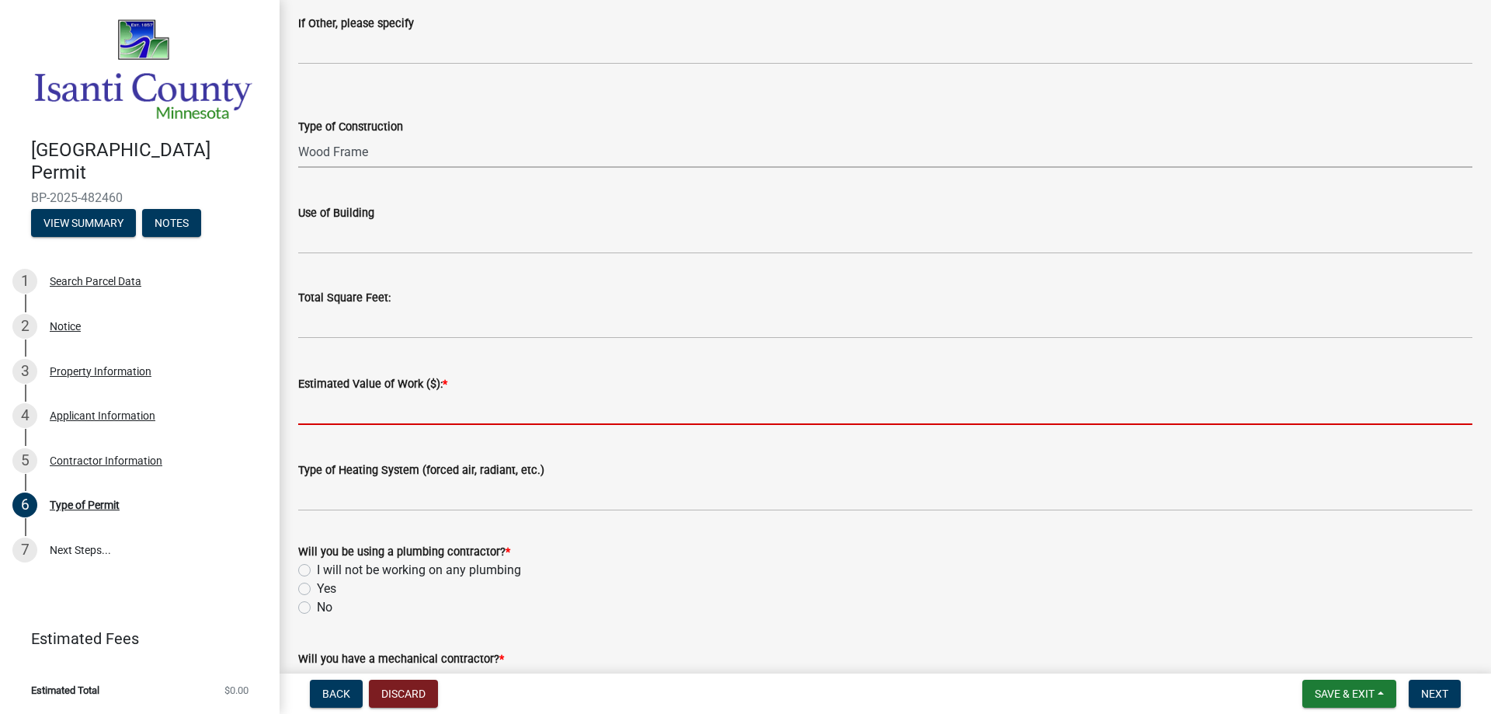
click at [325, 410] on input "text" at bounding box center [885, 409] width 1175 height 32
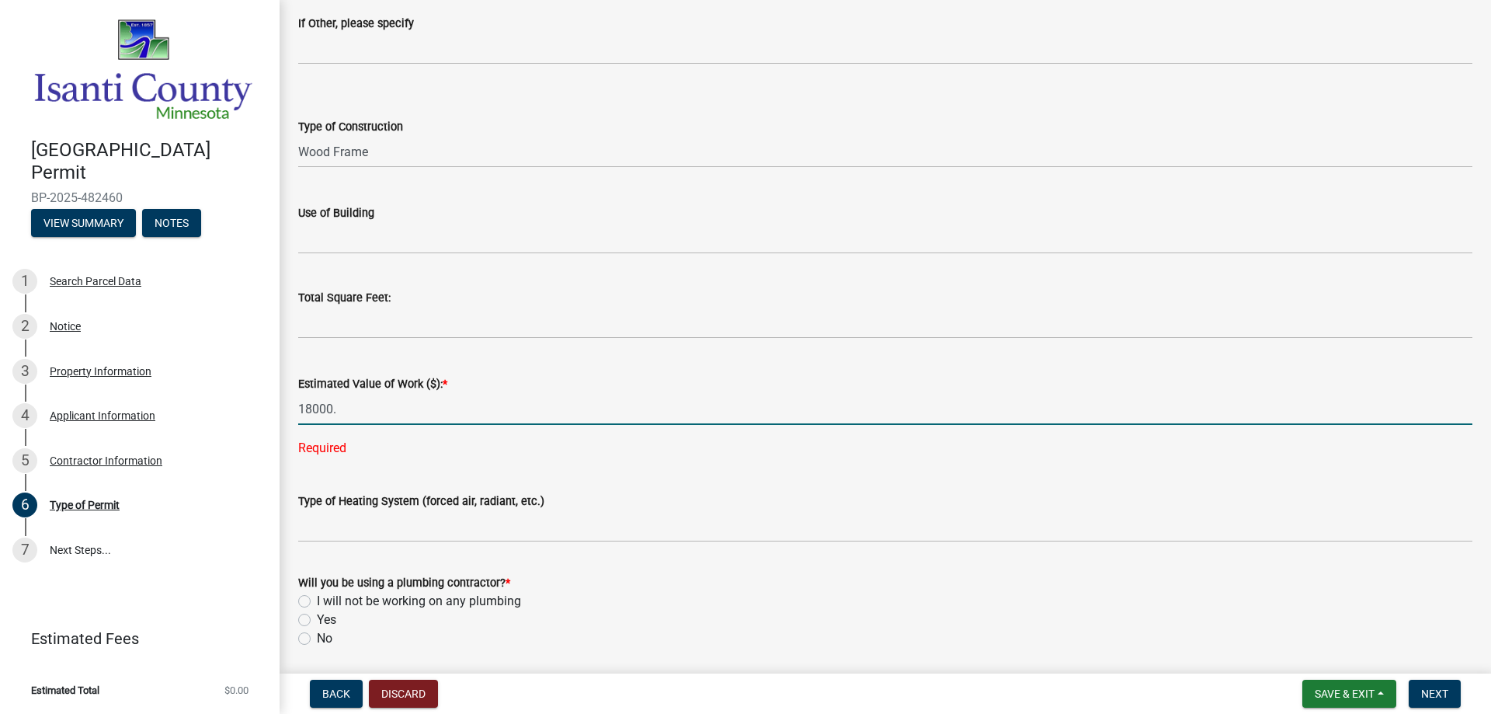
type input "18000"
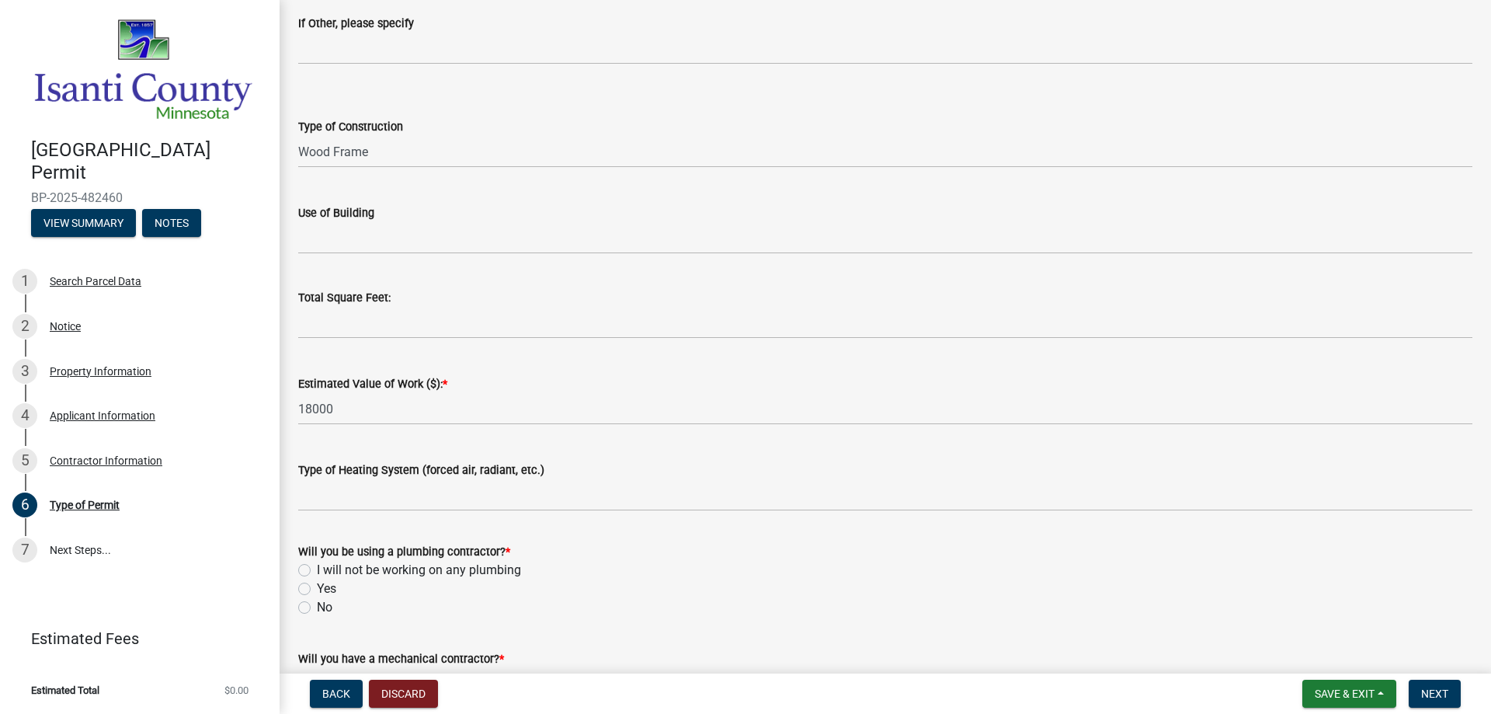
click at [301, 639] on wm-data-entity-input-list "Class of Work * Reroof Reside Furnace Water heater Air conditioner Fireplace Ot…" at bounding box center [885, 170] width 1175 height 1098
click at [317, 609] on label "No" at bounding box center [325, 607] width 16 height 19
click at [317, 608] on input "No" at bounding box center [322, 603] width 10 height 10
radio input "true"
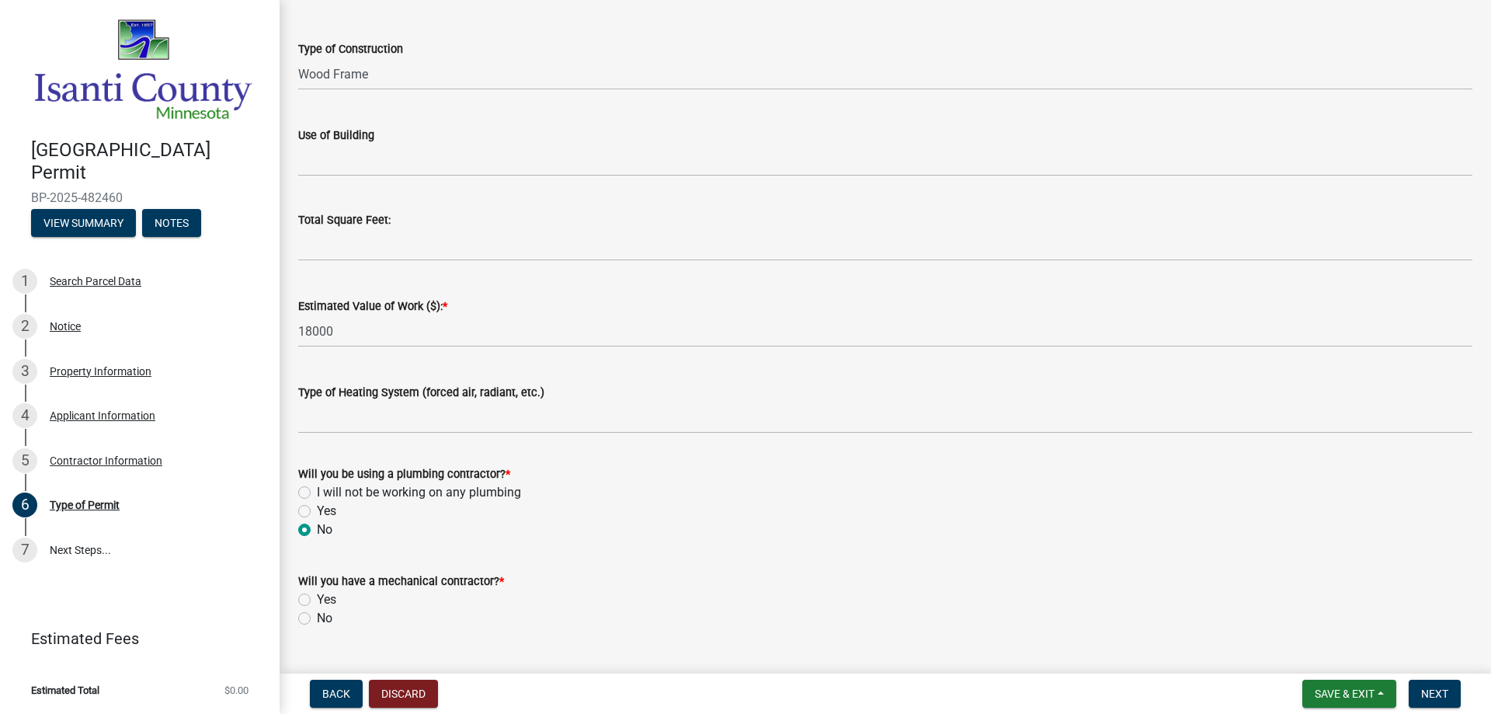
scroll to position [579, 0]
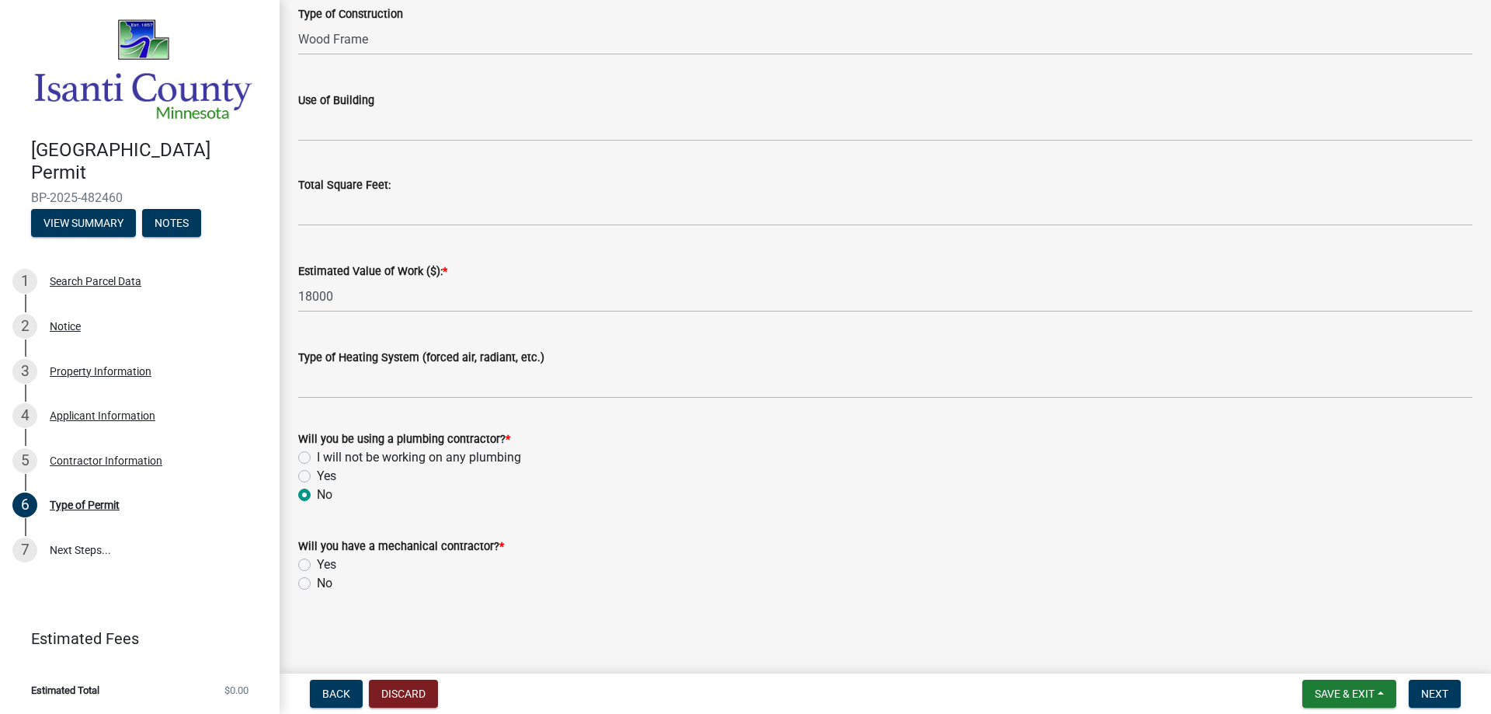
click at [317, 585] on label "No" at bounding box center [325, 583] width 16 height 19
click at [317, 584] on input "No" at bounding box center [322, 579] width 10 height 10
radio input "true"
click at [1430, 691] on span "Next" at bounding box center [1435, 693] width 27 height 12
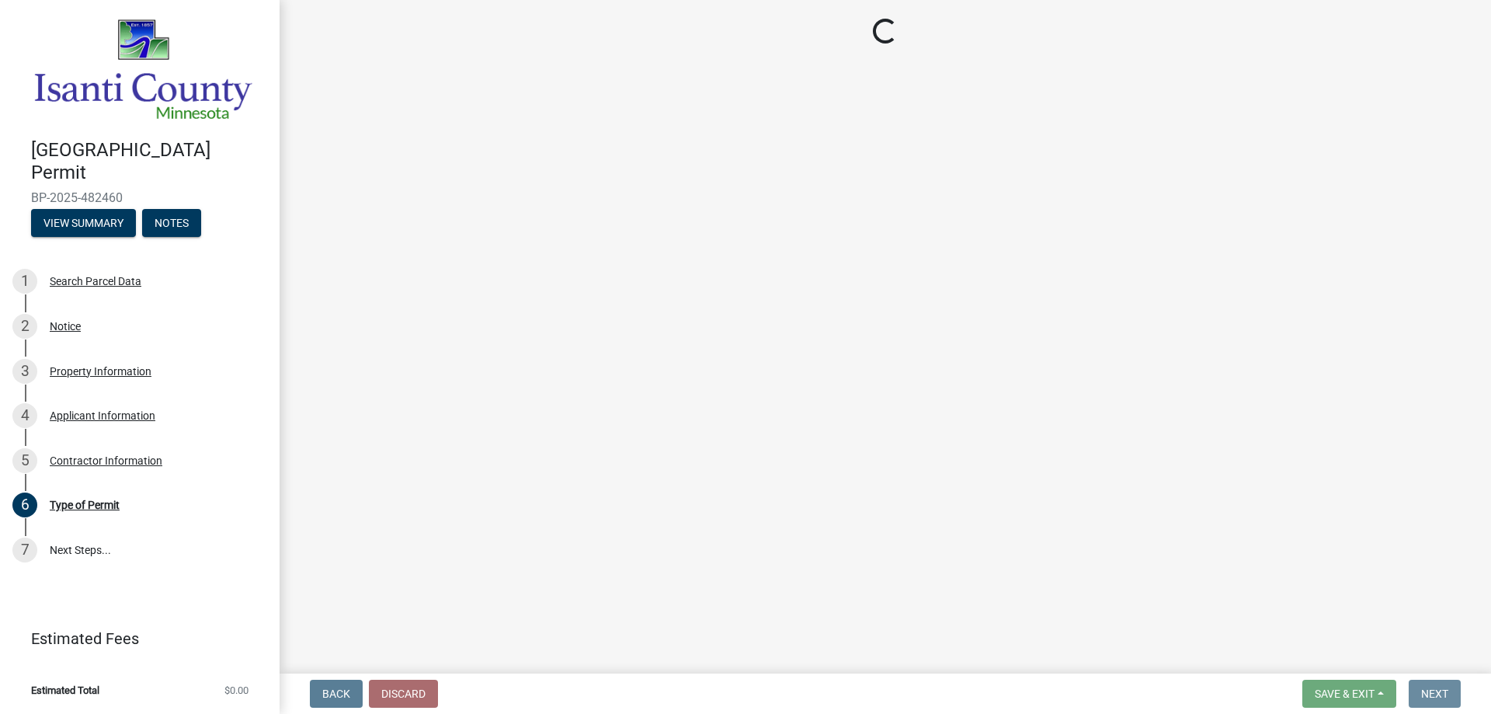
scroll to position [0, 0]
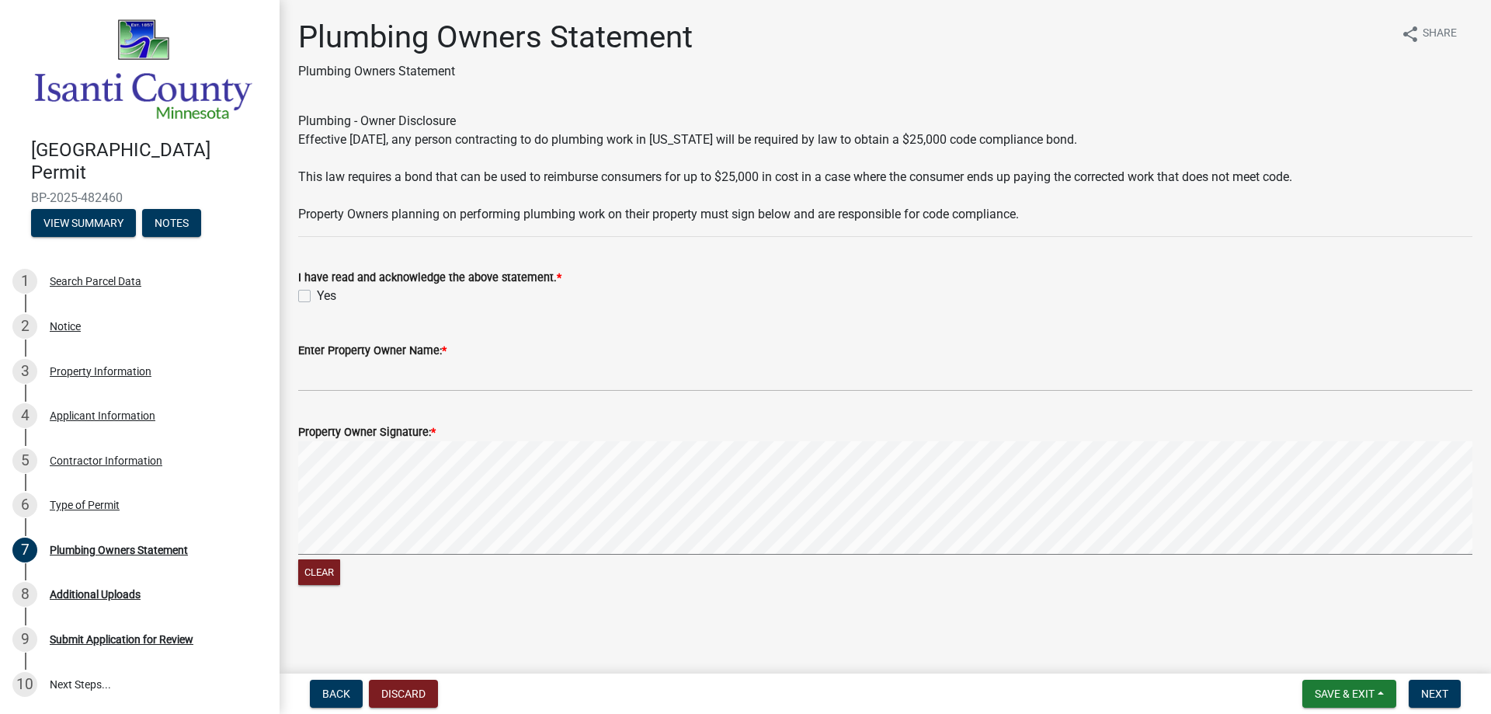
click at [317, 294] on label "Yes" at bounding box center [326, 296] width 19 height 19
click at [317, 294] on input "Yes" at bounding box center [322, 292] width 10 height 10
checkbox input "true"
click at [1433, 690] on span "Next" at bounding box center [1435, 693] width 27 height 12
click at [323, 694] on span "Back" at bounding box center [336, 693] width 28 height 12
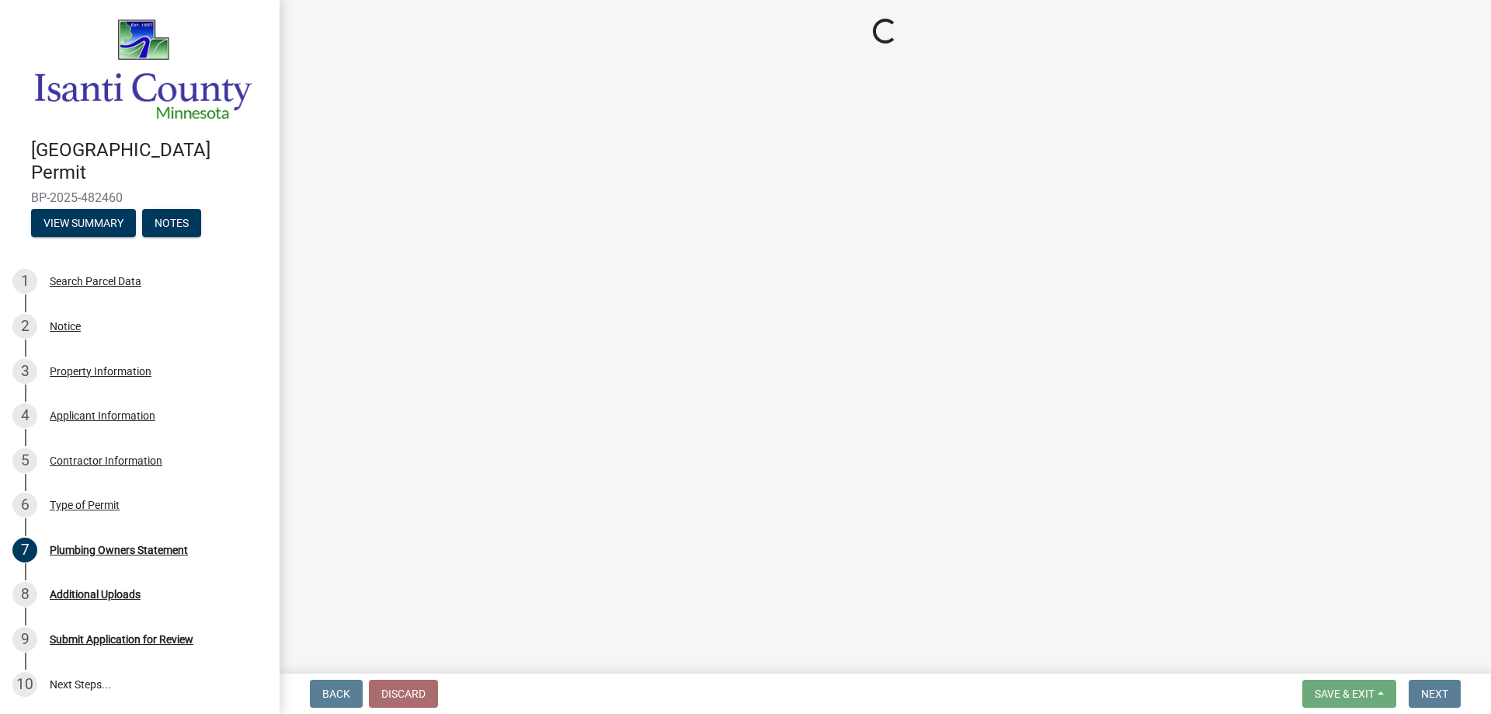
select select "eb4da8a3-282e-4d3e-a231-485219132635"
select select "0ece82dd-c883-4950-aa67-9a99a4f1235b"
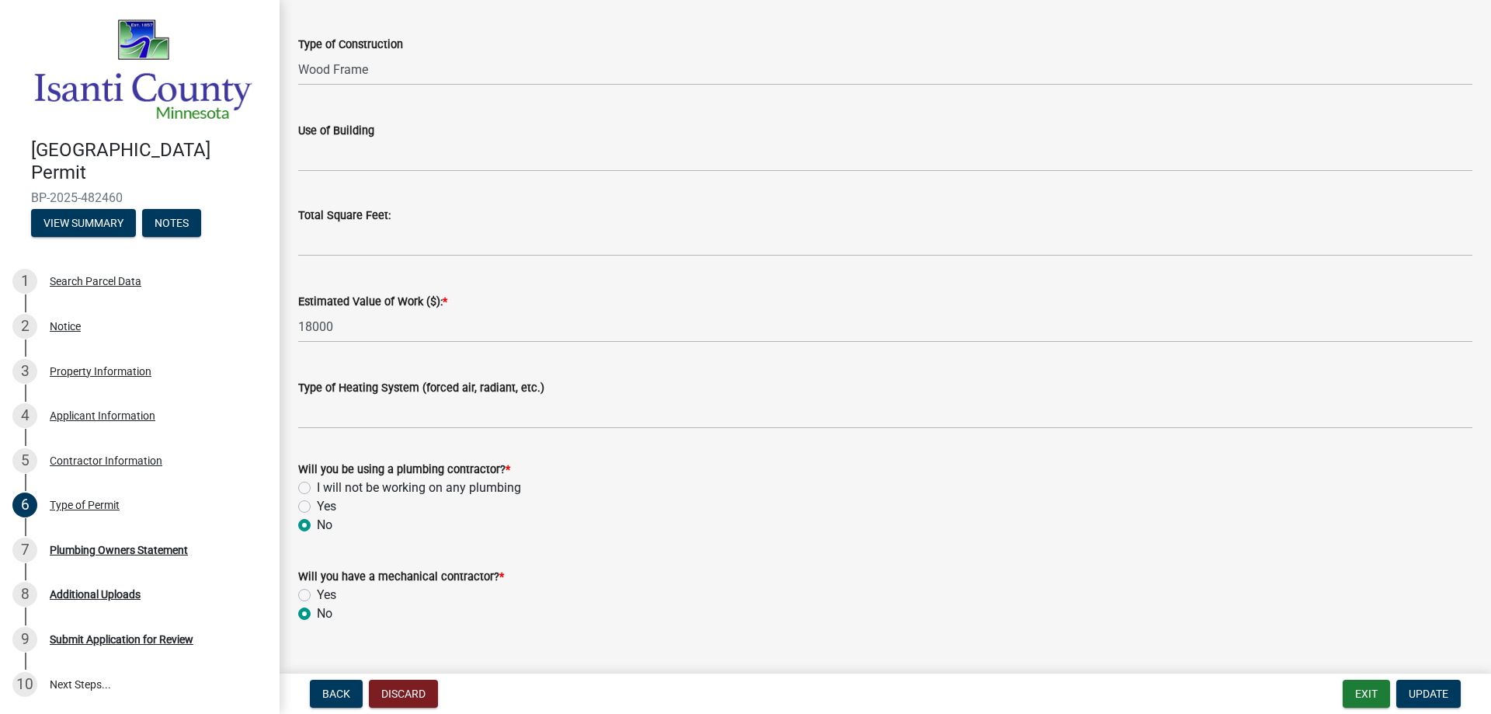
scroll to position [579, 0]
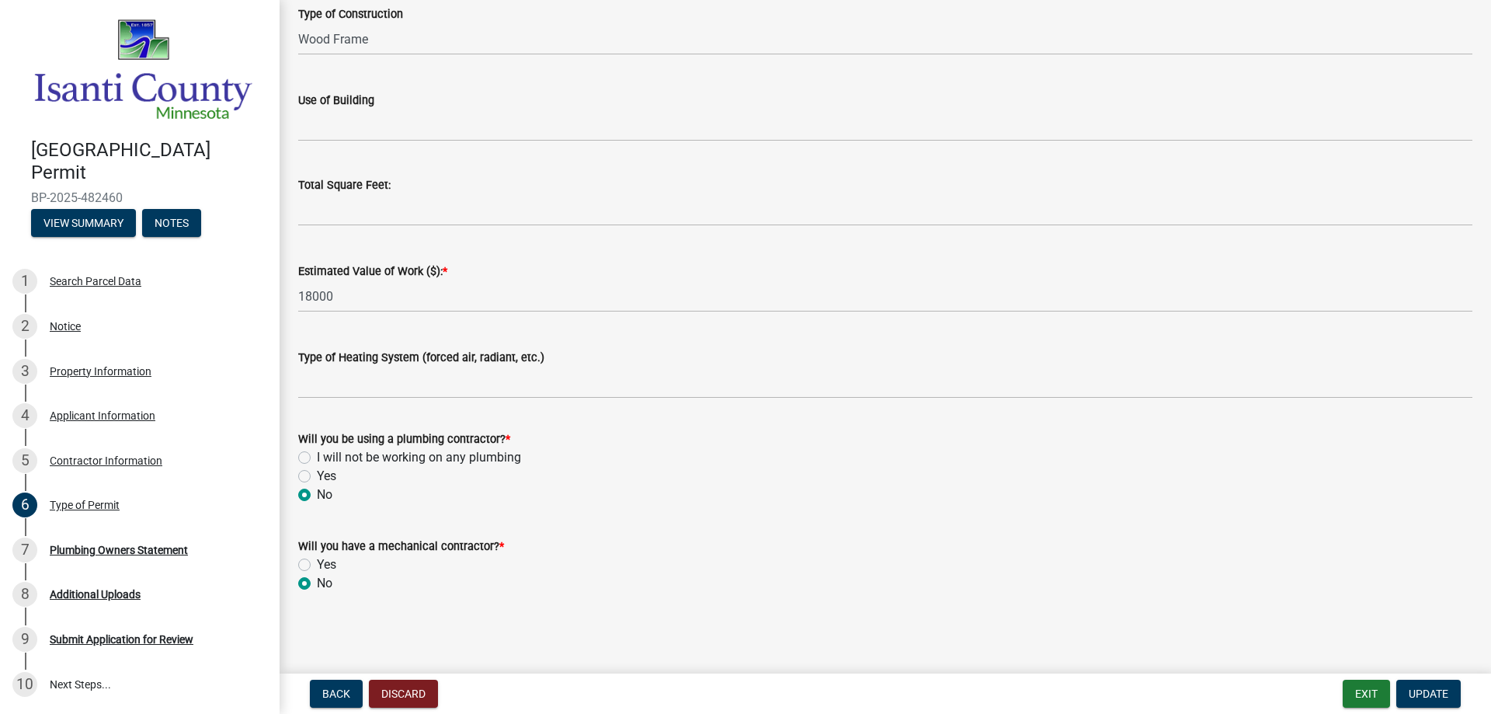
click at [317, 456] on label "I will not be working on any plumbing" at bounding box center [419, 457] width 204 height 19
click at [317, 456] on input "I will not be working on any plumbing" at bounding box center [322, 453] width 10 height 10
radio input "true"
click at [1430, 687] on span "Update" at bounding box center [1429, 693] width 40 height 12
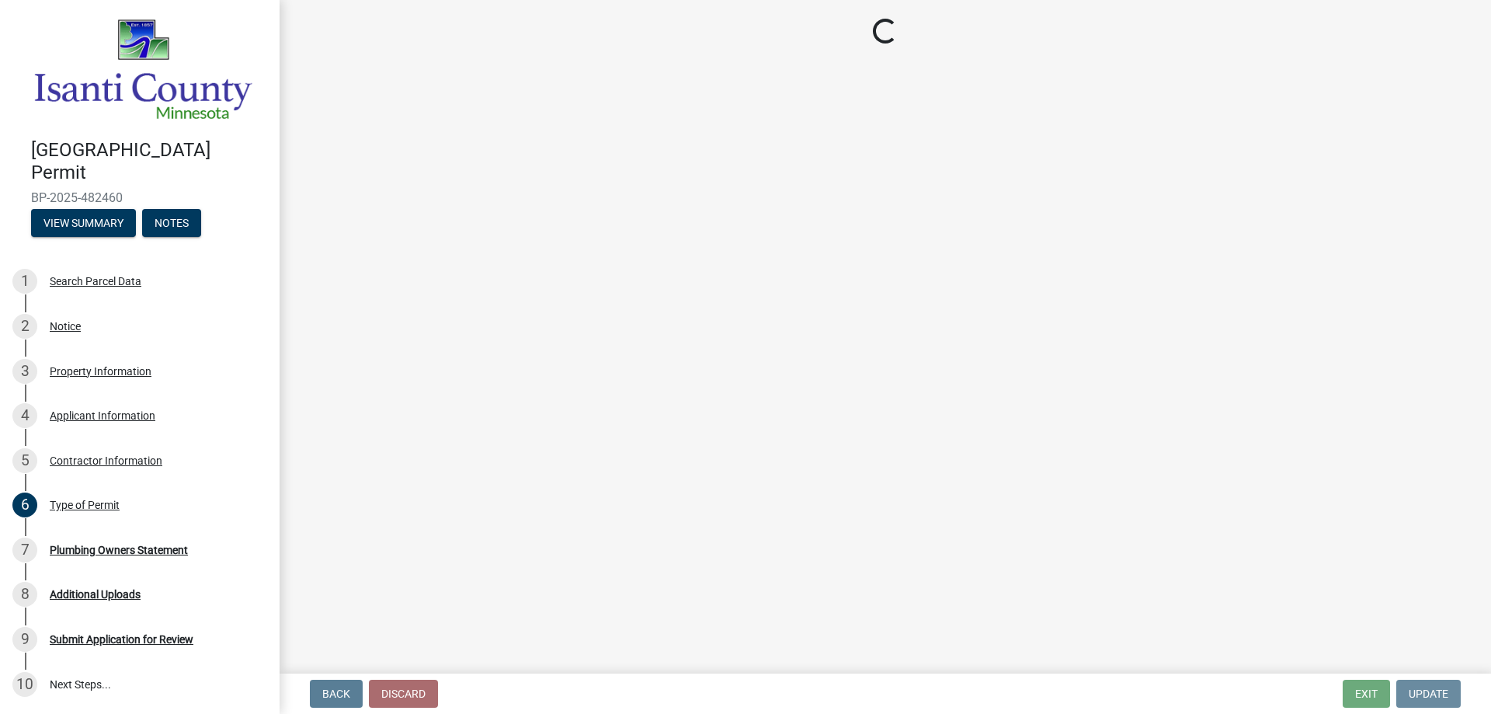
scroll to position [0, 0]
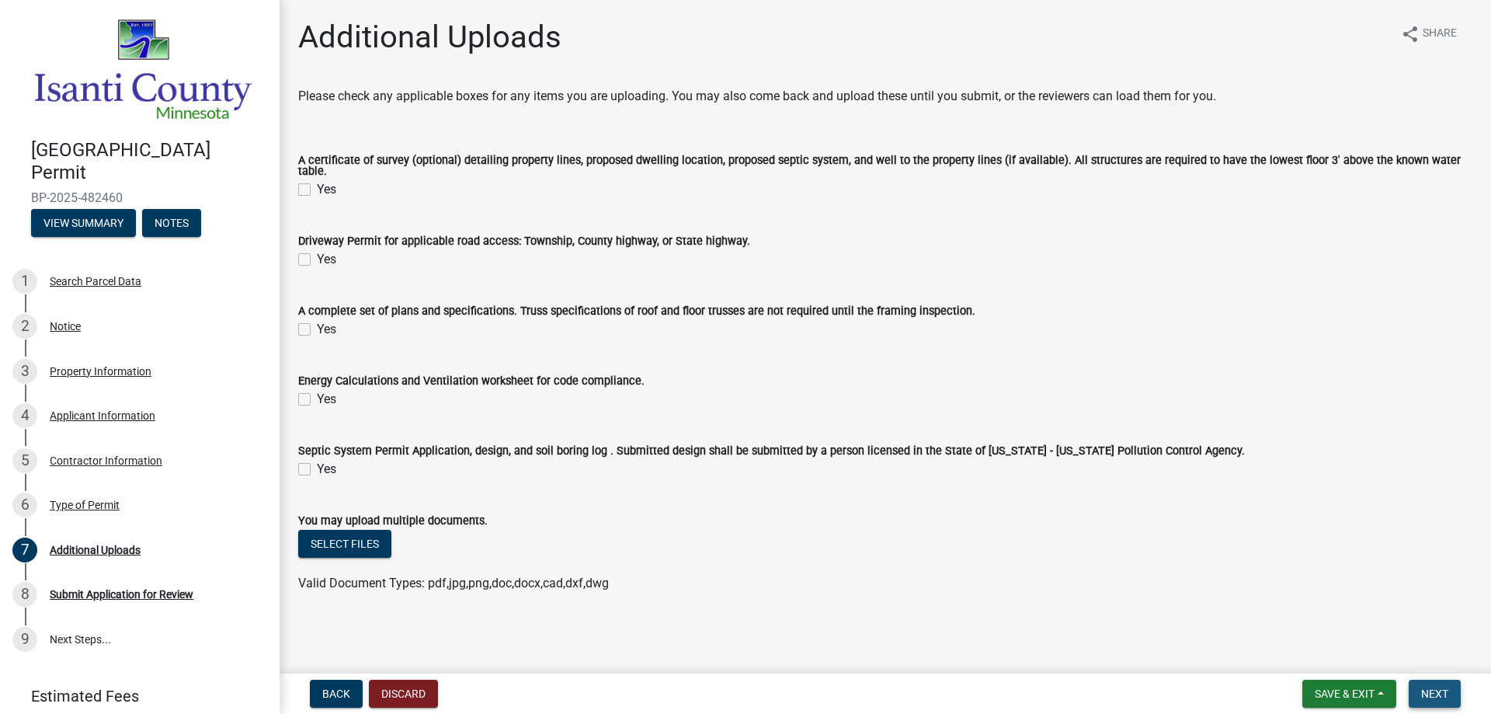
click at [1436, 692] on span "Next" at bounding box center [1435, 693] width 27 height 12
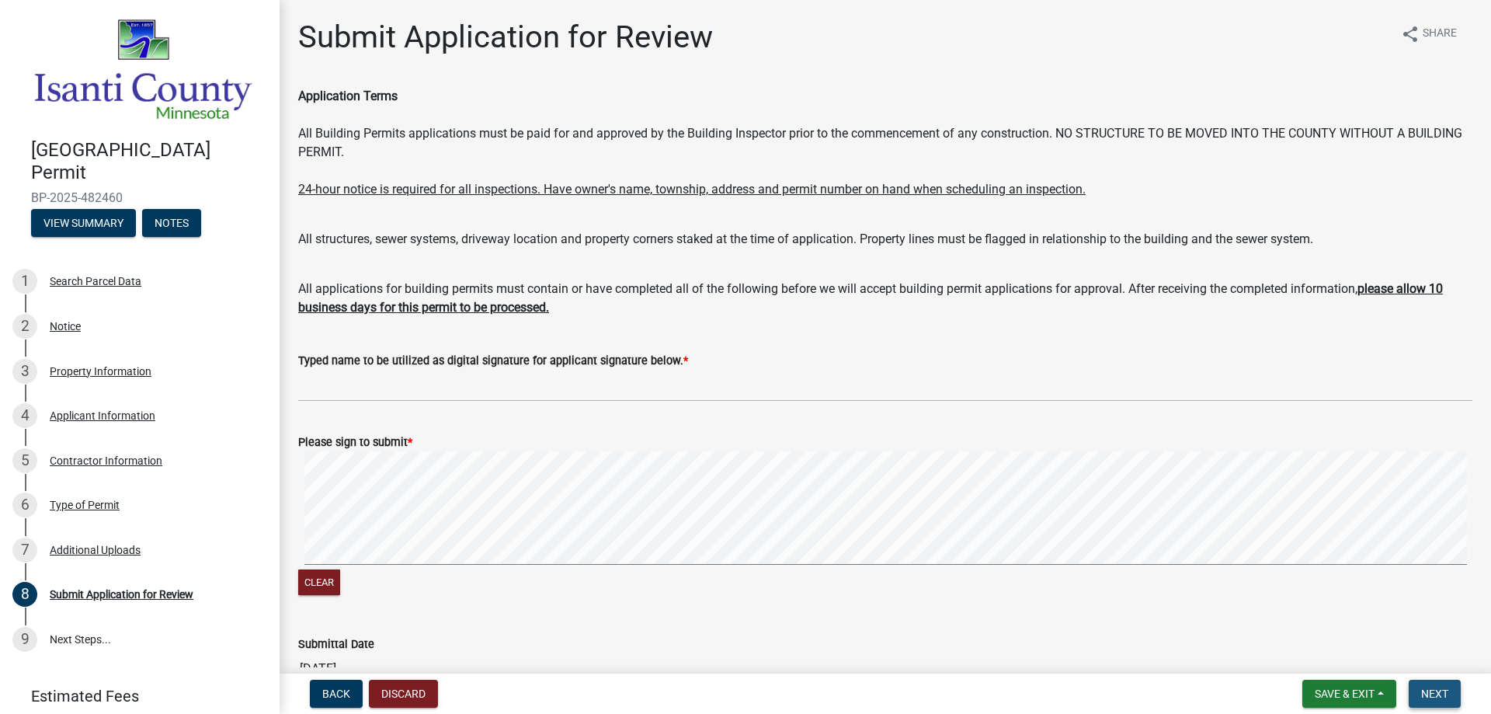
click at [1428, 694] on span "Next" at bounding box center [1435, 693] width 27 height 12
click at [1426, 693] on span "Next" at bounding box center [1435, 693] width 27 height 12
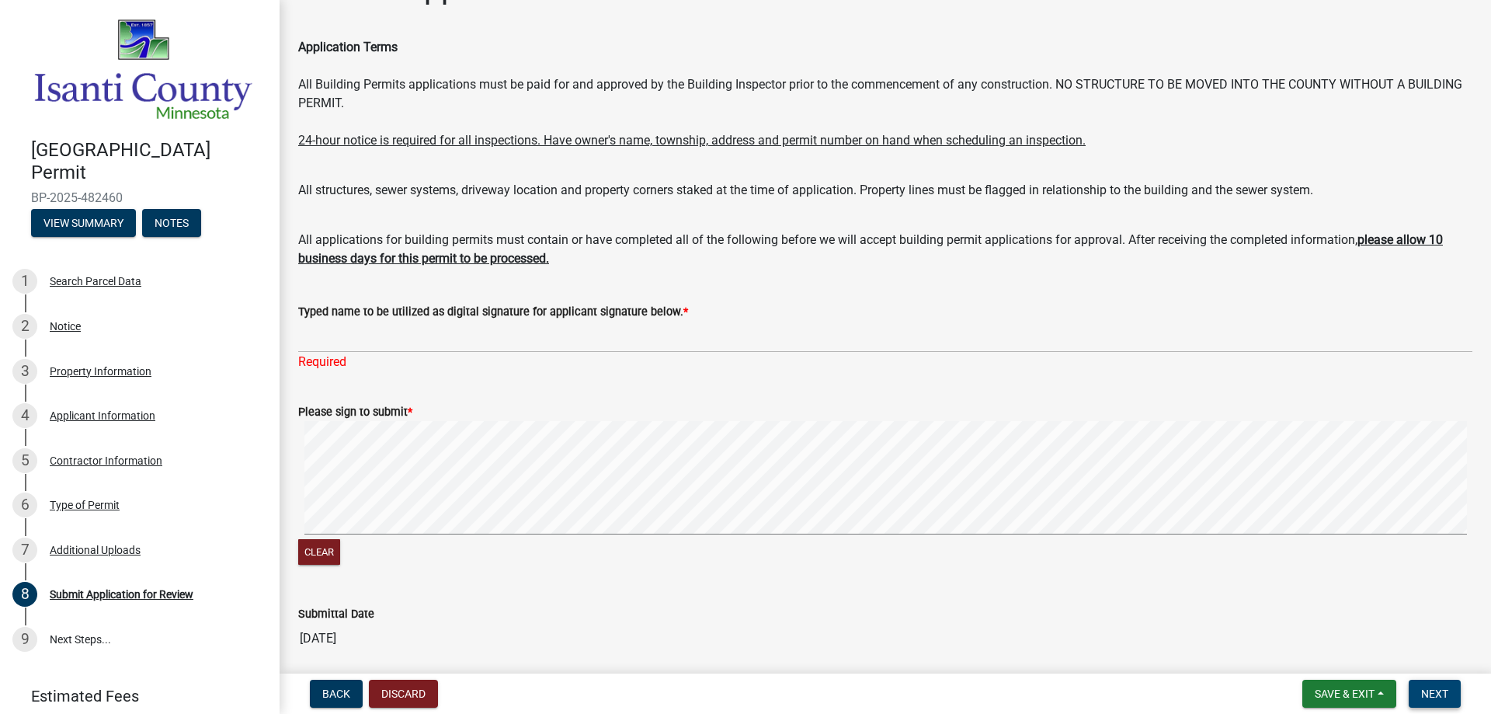
scroll to position [109, 0]
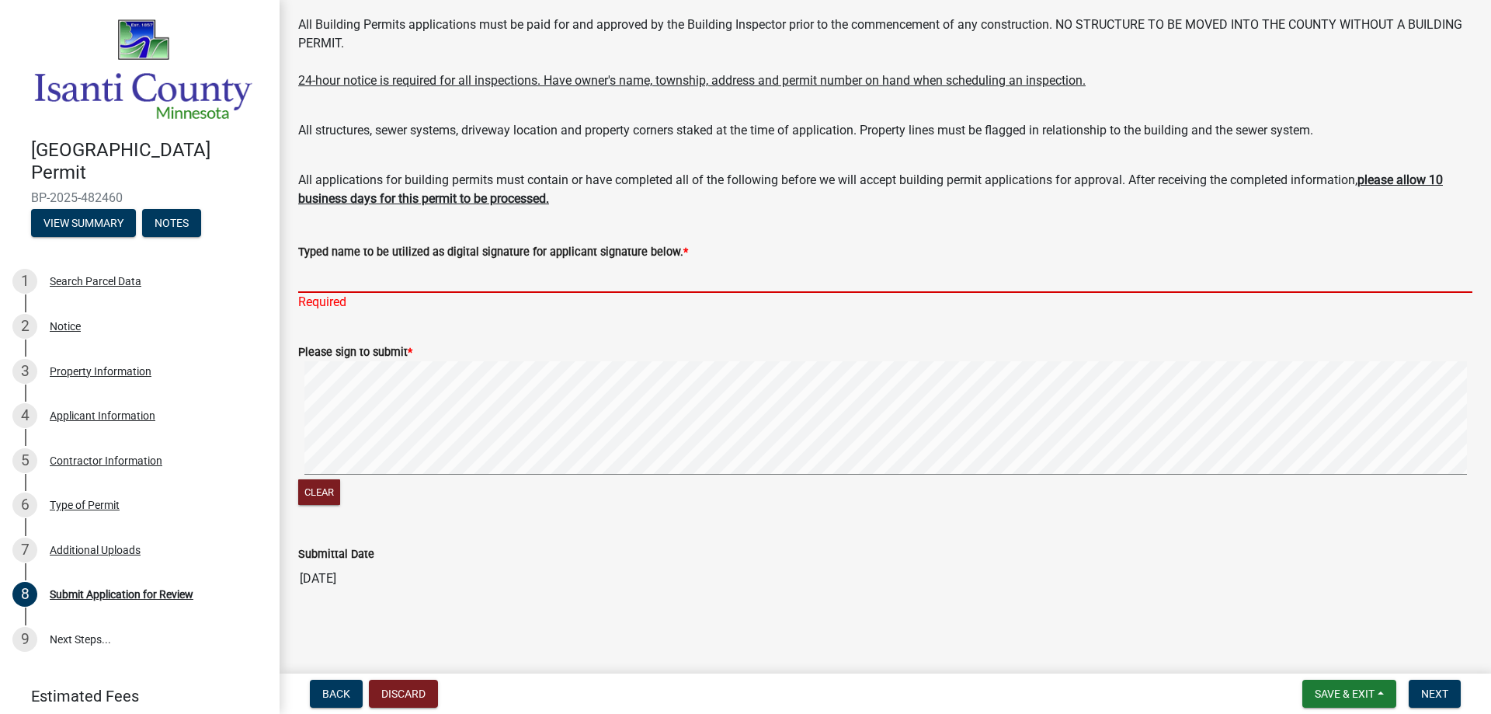
click at [322, 286] on input "Typed name to be utilized as digital signature for applicant signature below. *" at bounding box center [885, 277] width 1175 height 32
type input "[PERSON_NAME]"
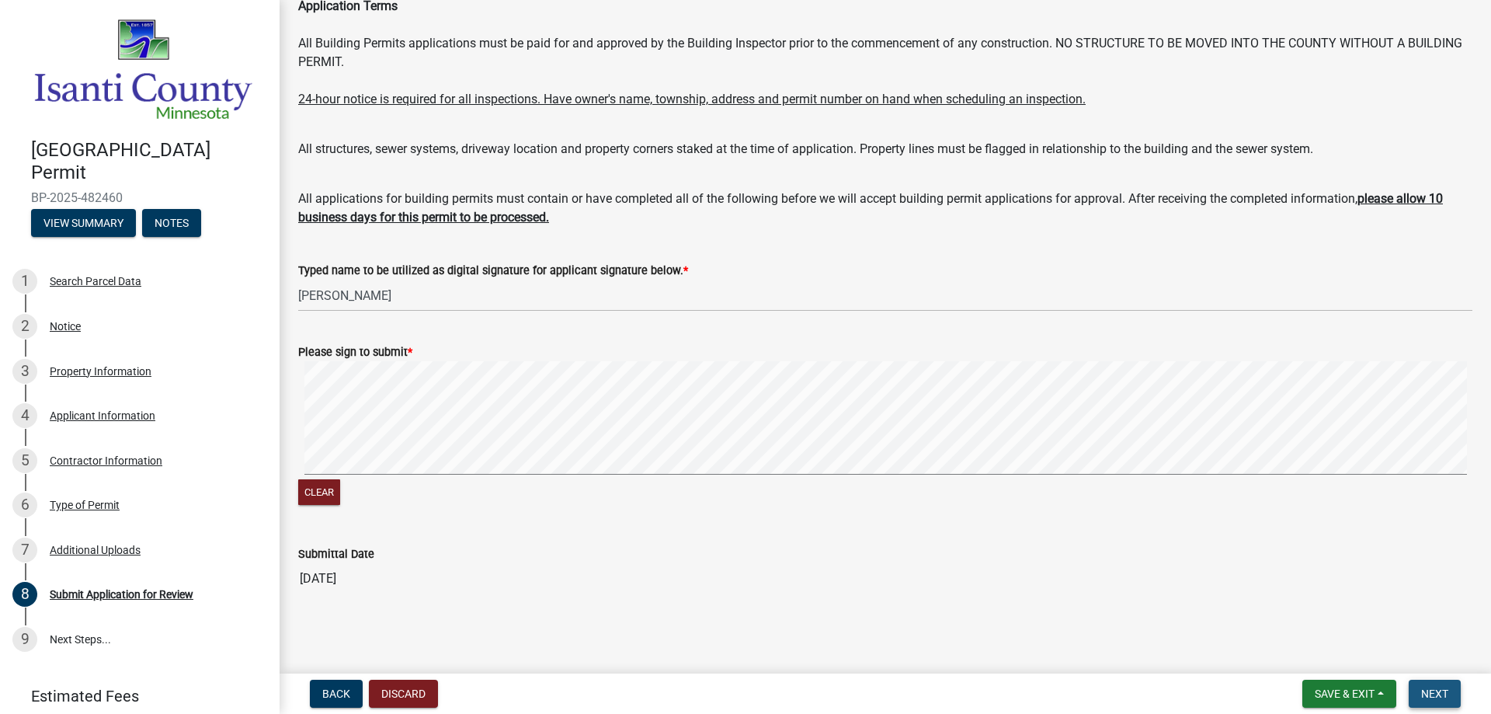
scroll to position [90, 0]
click at [1418, 696] on button "Next" at bounding box center [1435, 694] width 52 height 28
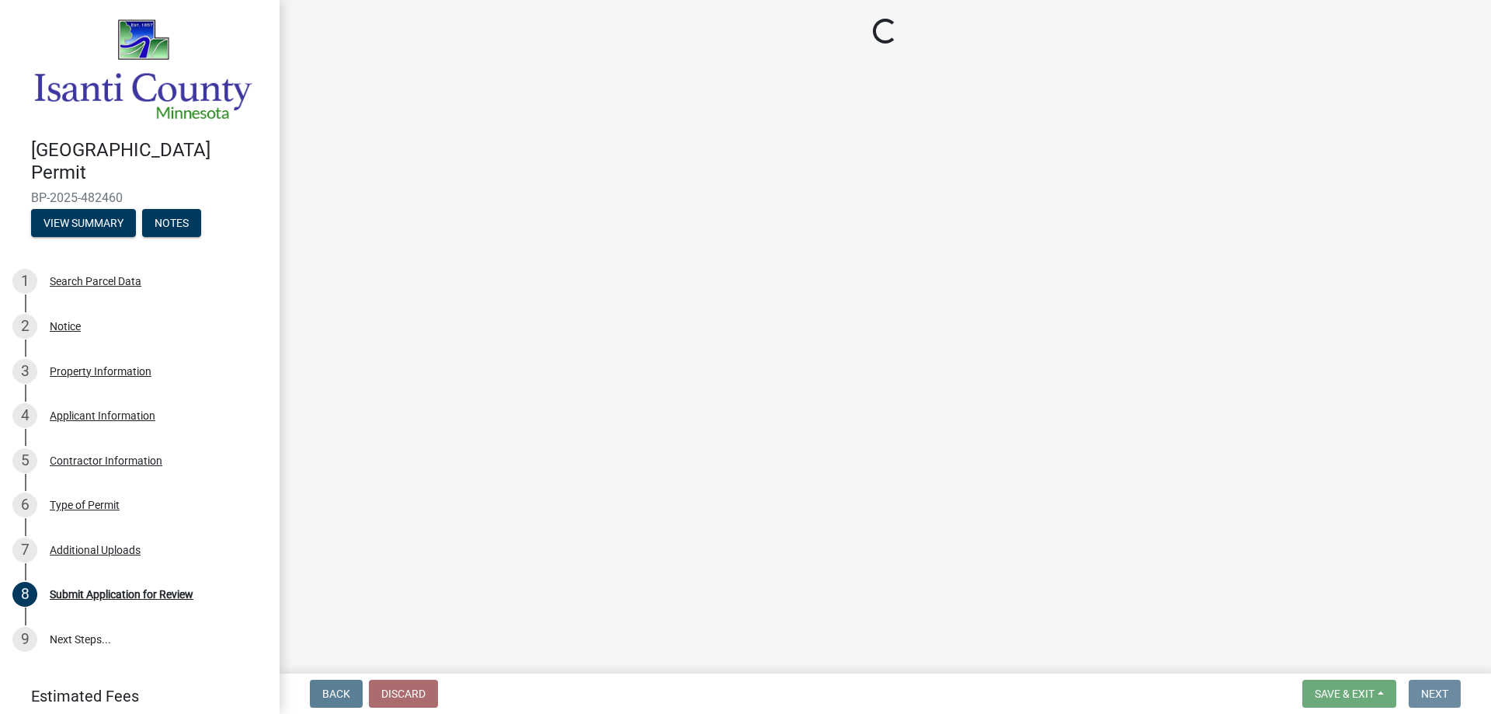
scroll to position [0, 0]
